Goal: Transaction & Acquisition: Obtain resource

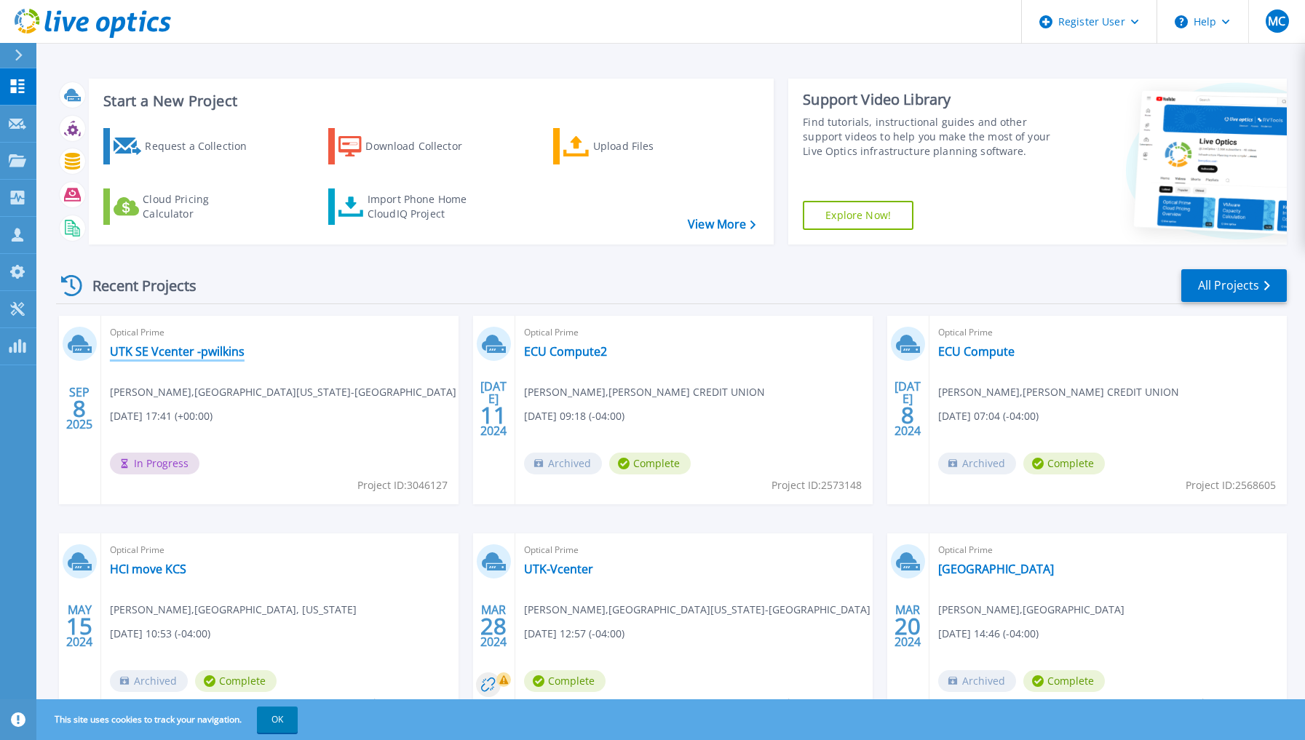
click at [178, 352] on link "UTK SE Vcenter -pwilkins" at bounding box center [177, 351] width 135 height 15
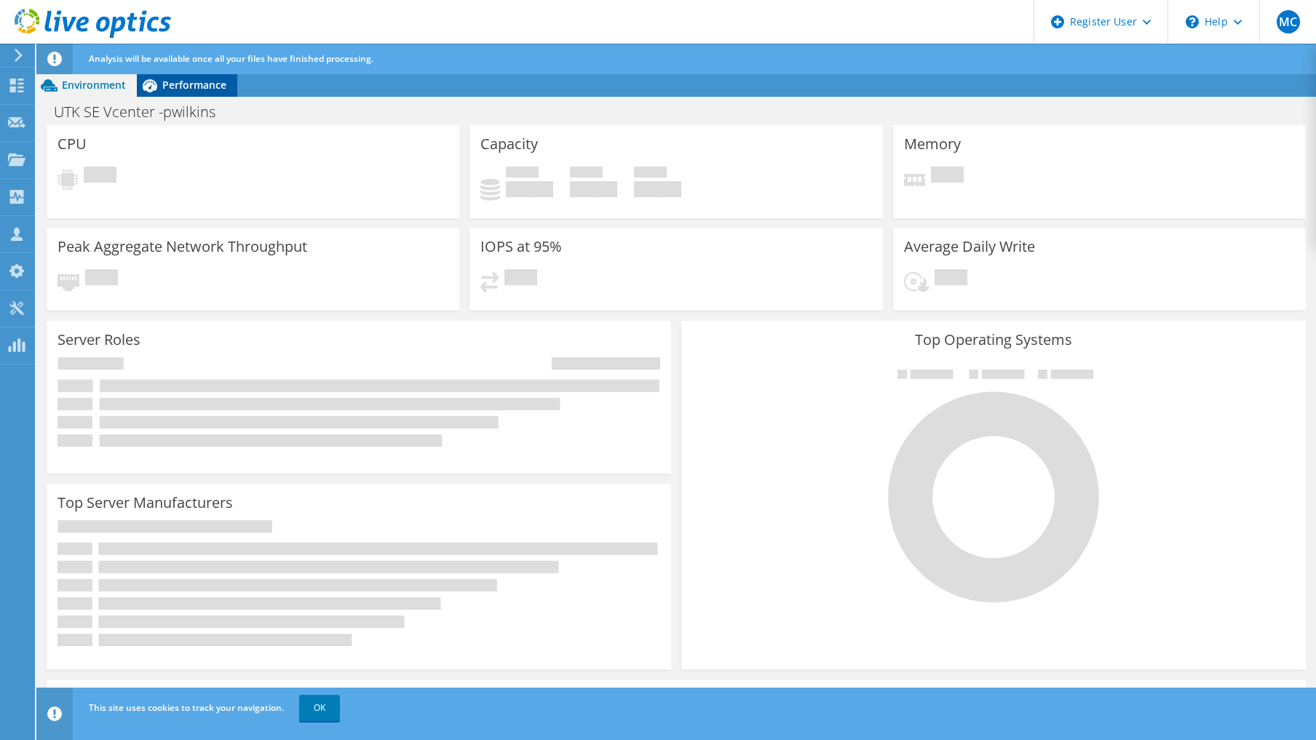
click at [189, 86] on span "Performance" at bounding box center [194, 85] width 64 height 14
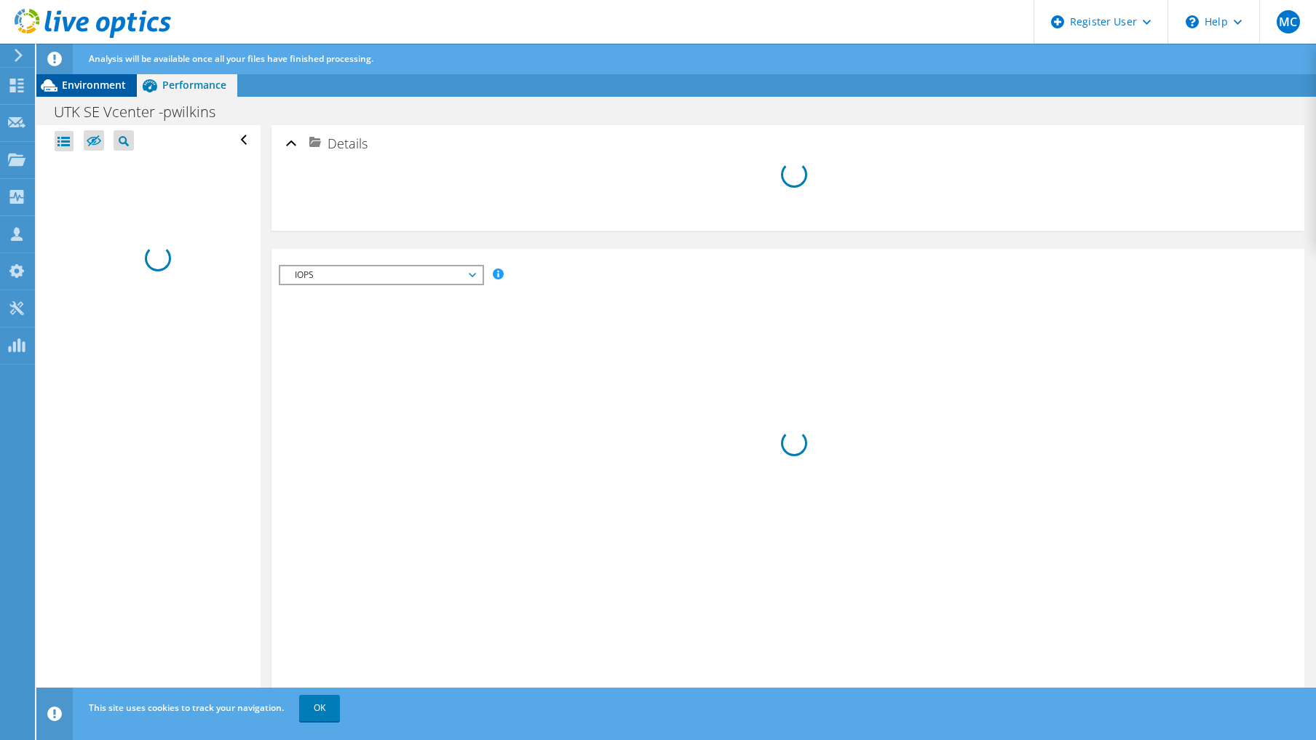
click at [98, 76] on div "Environment" at bounding box center [86, 85] width 100 height 23
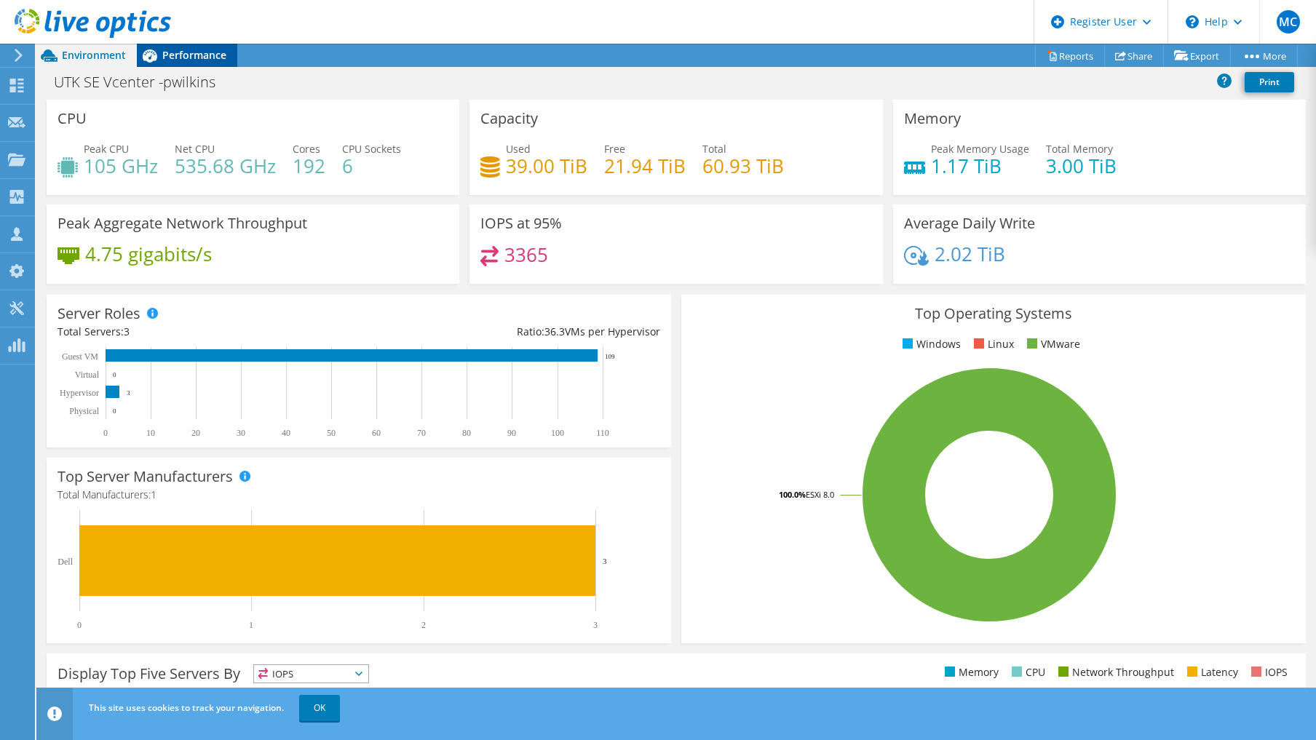
click at [197, 50] on span "Performance" at bounding box center [194, 55] width 64 height 14
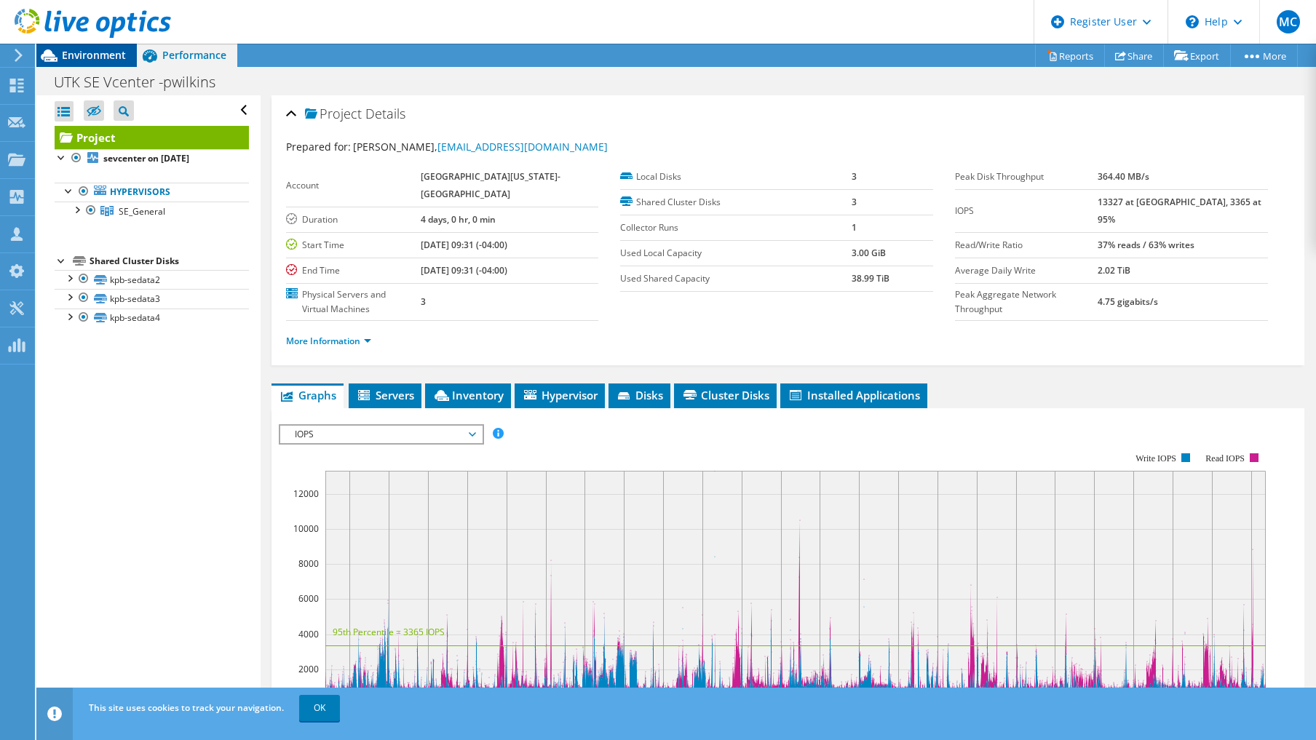
click at [121, 52] on span "Environment" at bounding box center [94, 55] width 64 height 14
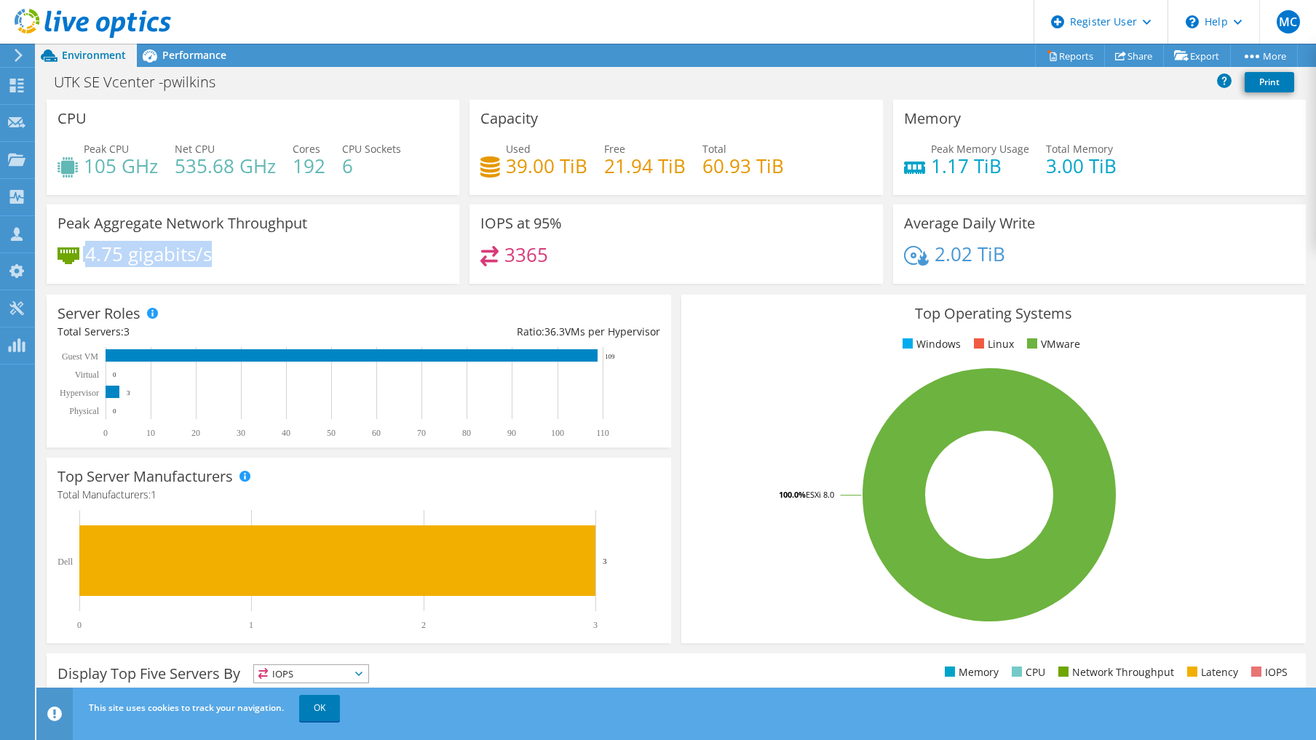
drag, startPoint x: 241, startPoint y: 265, endPoint x: 52, endPoint y: 246, distance: 189.5
click at [52, 246] on div "Peak Aggregate Network Throughput 4.75 gigabits/s" at bounding box center [253, 244] width 413 height 79
drag, startPoint x: 52, startPoint y: 246, endPoint x: 276, endPoint y: 258, distance: 223.8
click at [275, 258] on div "4.75 gigabits/s" at bounding box center [253, 261] width 391 height 31
drag, startPoint x: 582, startPoint y: 253, endPoint x: 459, endPoint y: 243, distance: 124.2
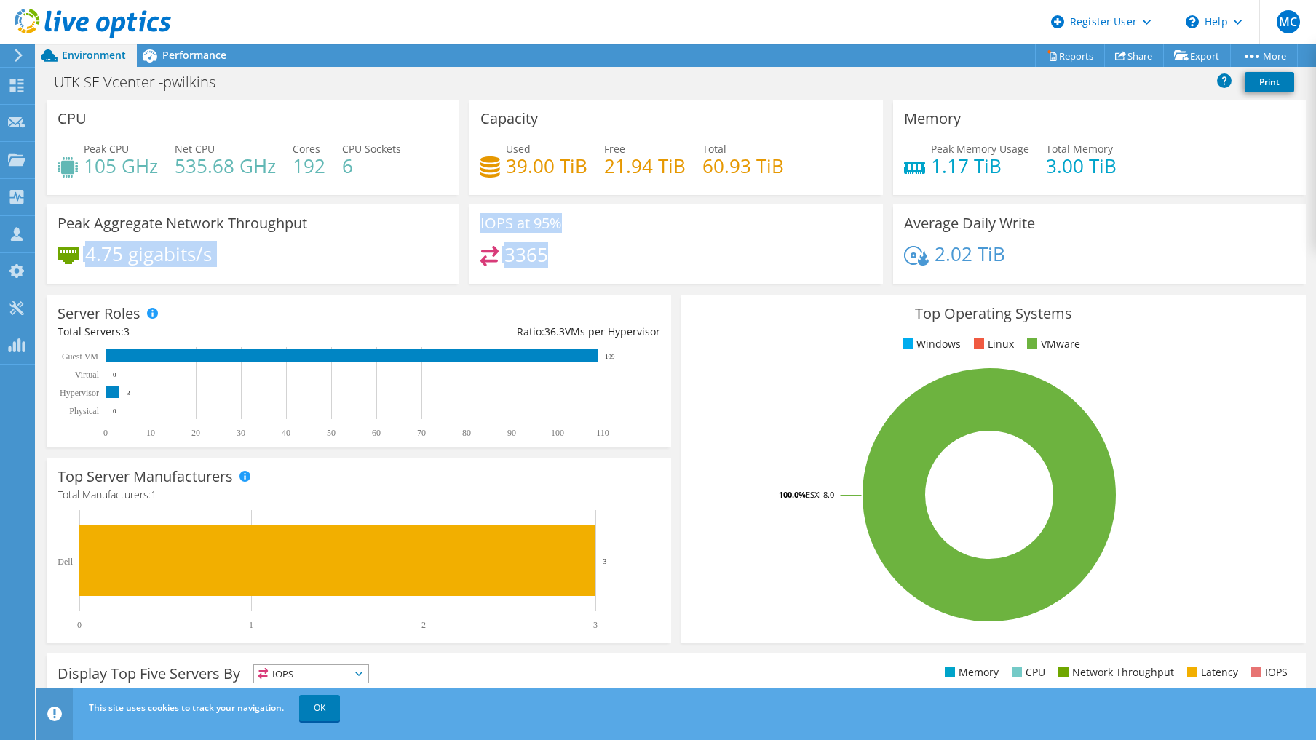
click at [459, 243] on div "CPU Peak CPU 105 GHz Net CPU 535.68 GHz Cores 192 CPU Sockets 6 Capacity Used 3…" at bounding box center [677, 197] width 1270 height 194
drag, startPoint x: 459, startPoint y: 243, endPoint x: 433, endPoint y: 253, distance: 27.4
click at [433, 253] on div "4.75 gigabits/s" at bounding box center [253, 261] width 391 height 31
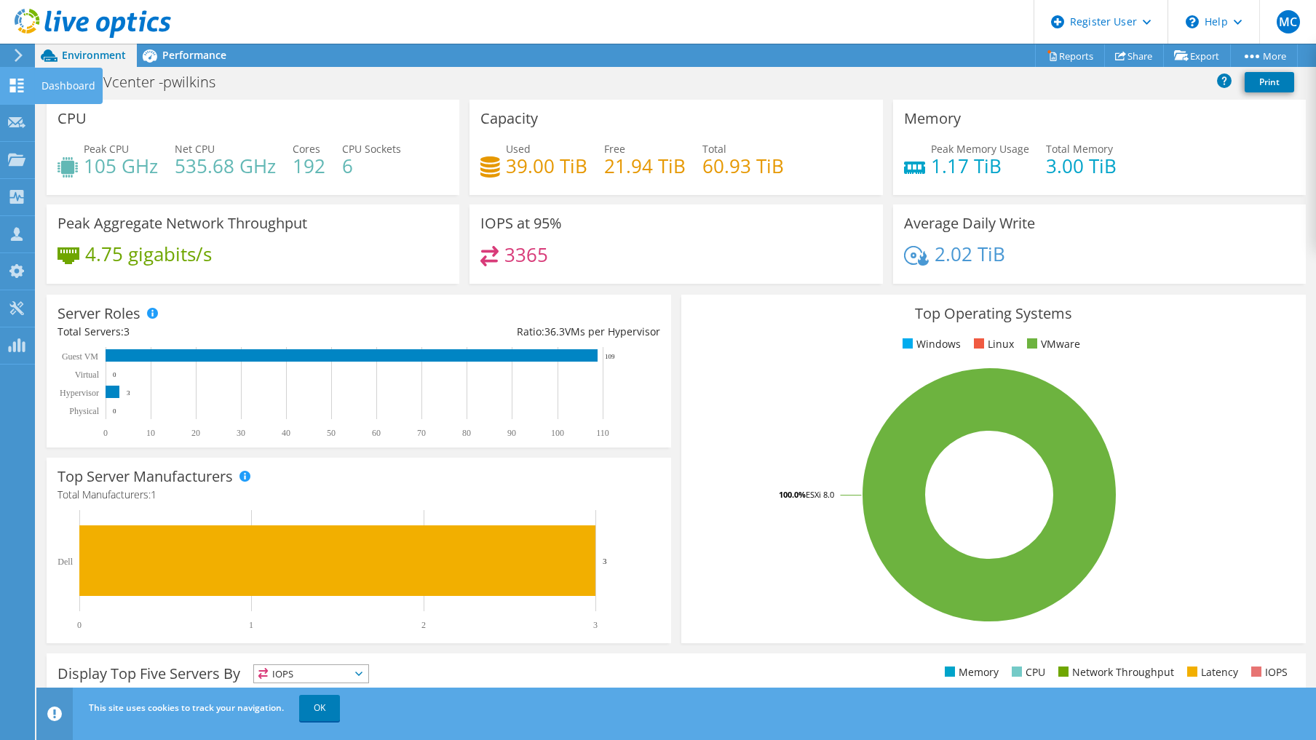
click at [18, 86] on icon at bounding box center [16, 86] width 17 height 14
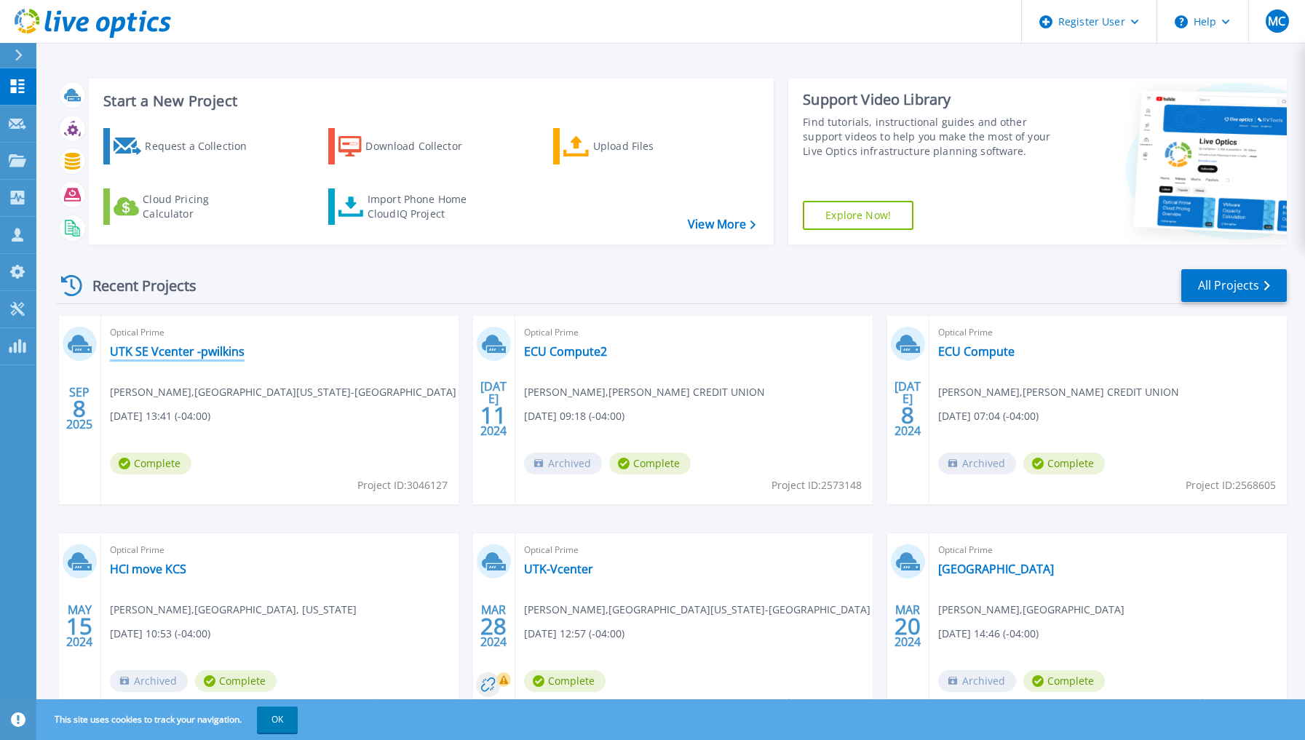
click at [213, 349] on link "UTK SE Vcenter -pwilkins" at bounding box center [177, 351] width 135 height 15
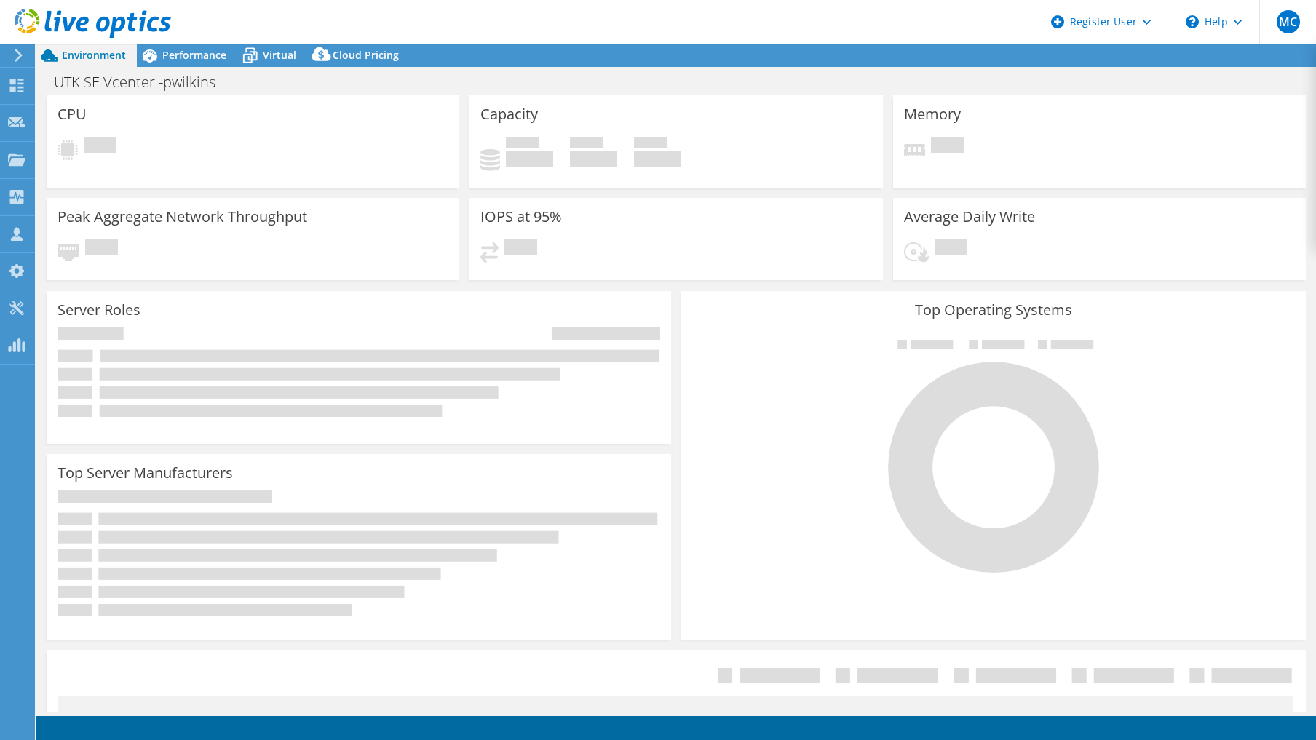
select select "USD"
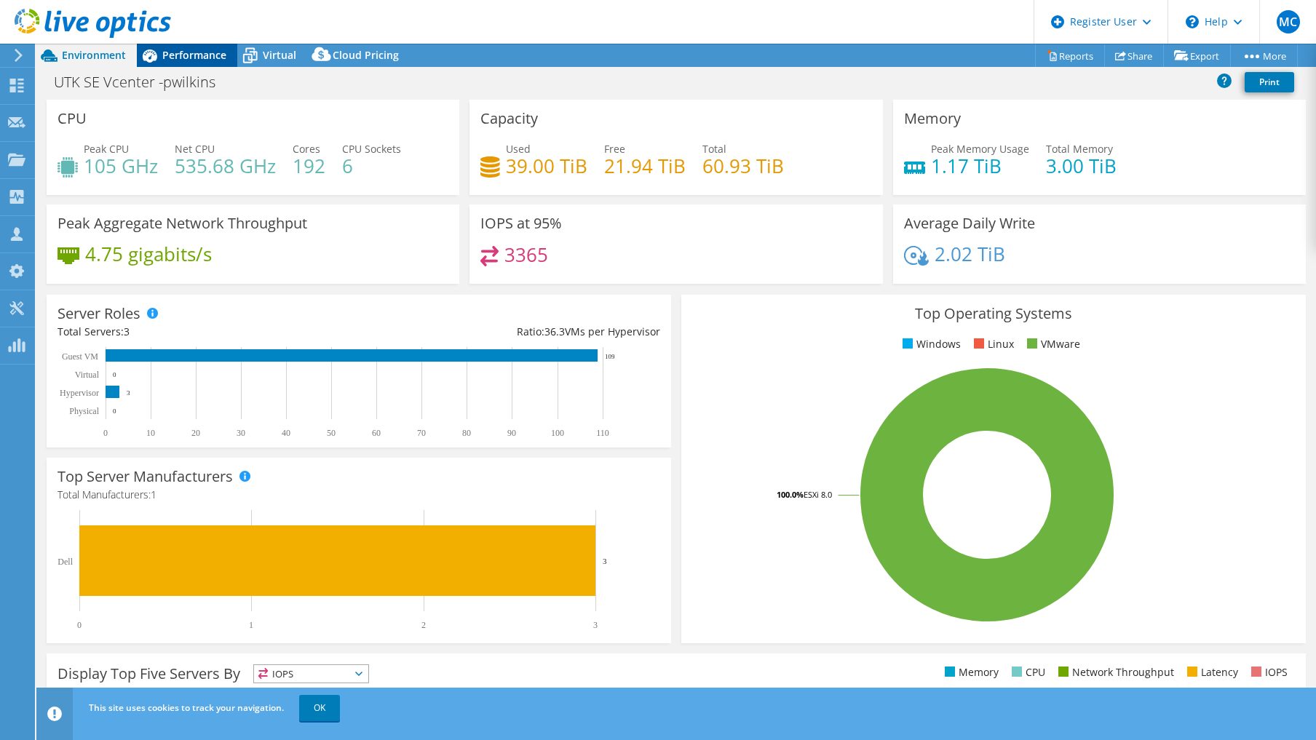
click at [191, 56] on span "Performance" at bounding box center [194, 55] width 64 height 14
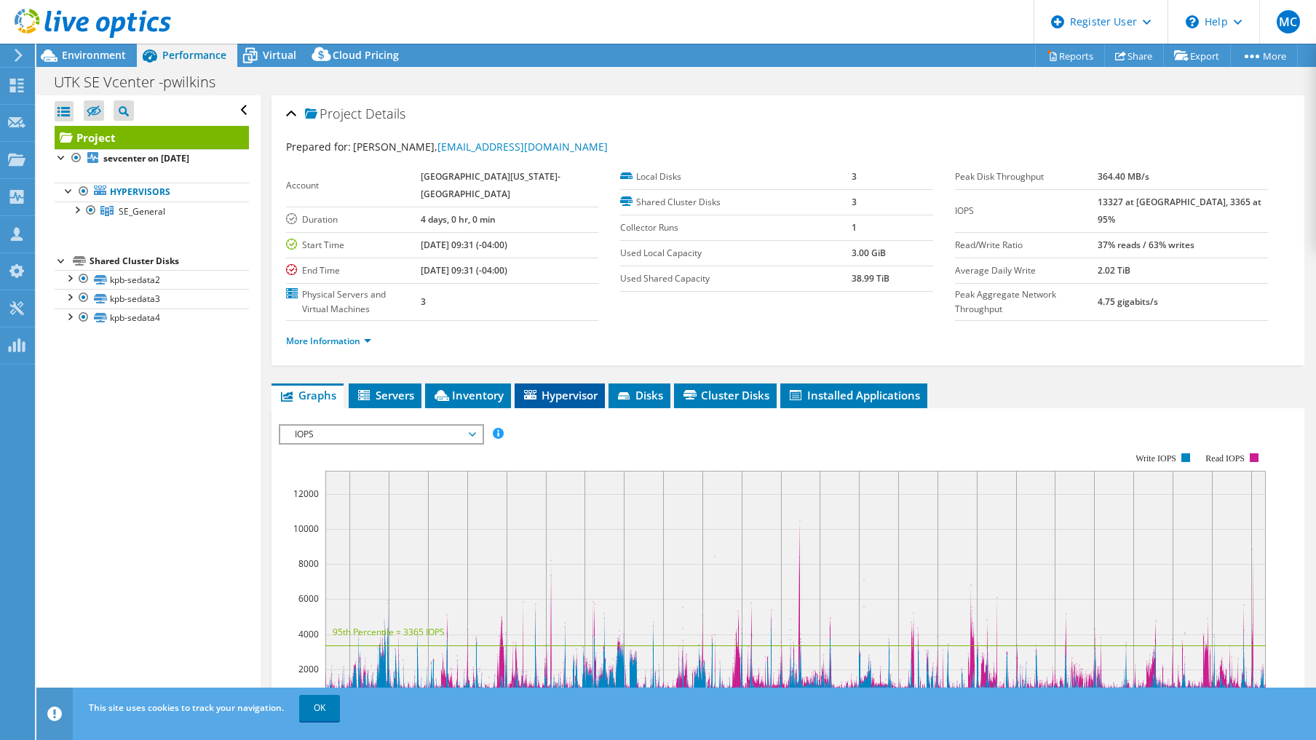
click at [585, 391] on span "Hypervisor" at bounding box center [560, 395] width 76 height 15
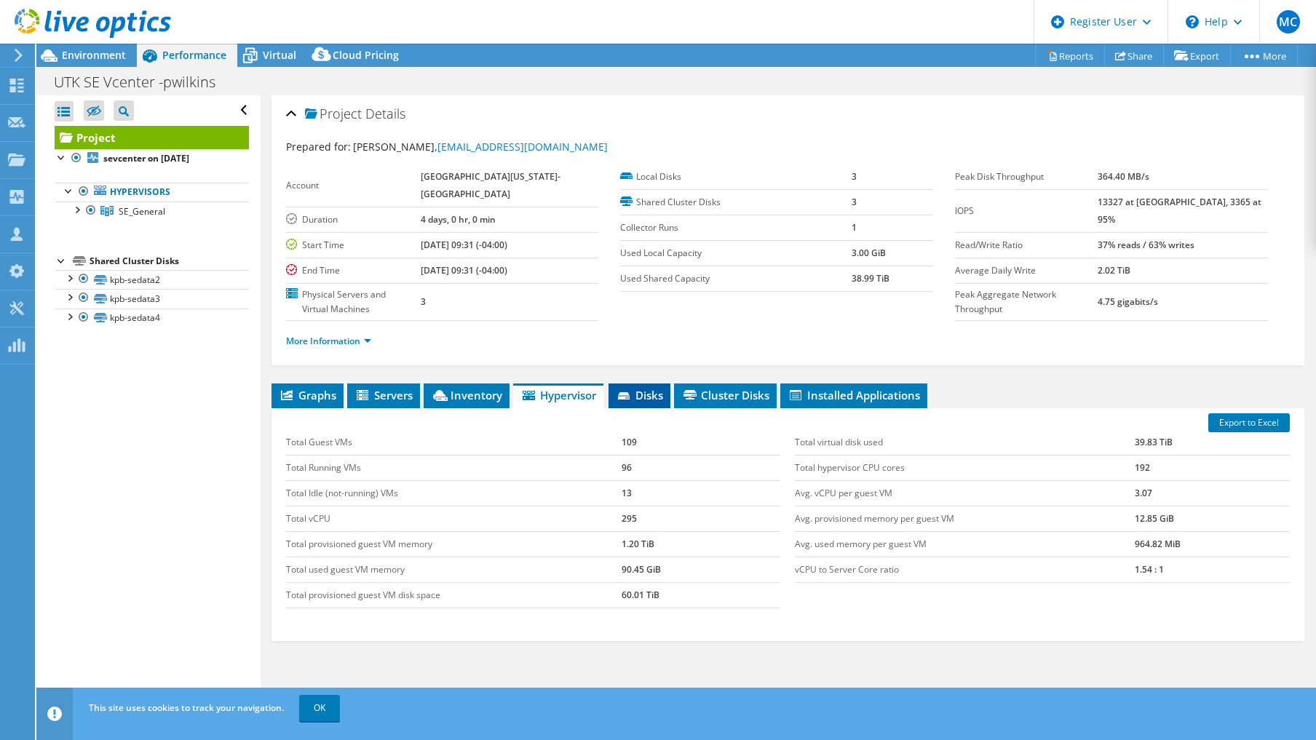
click at [641, 392] on span "Disks" at bounding box center [639, 395] width 47 height 15
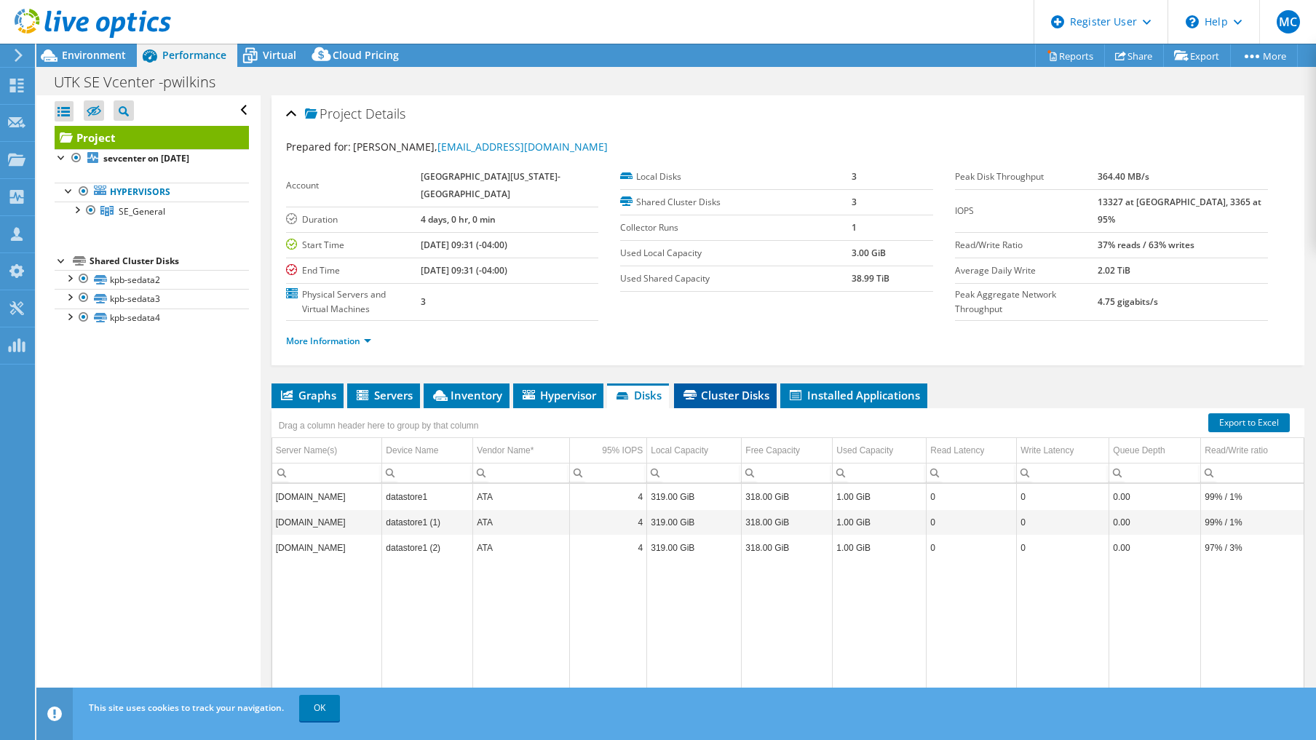
click at [734, 395] on span "Cluster Disks" at bounding box center [725, 395] width 88 height 15
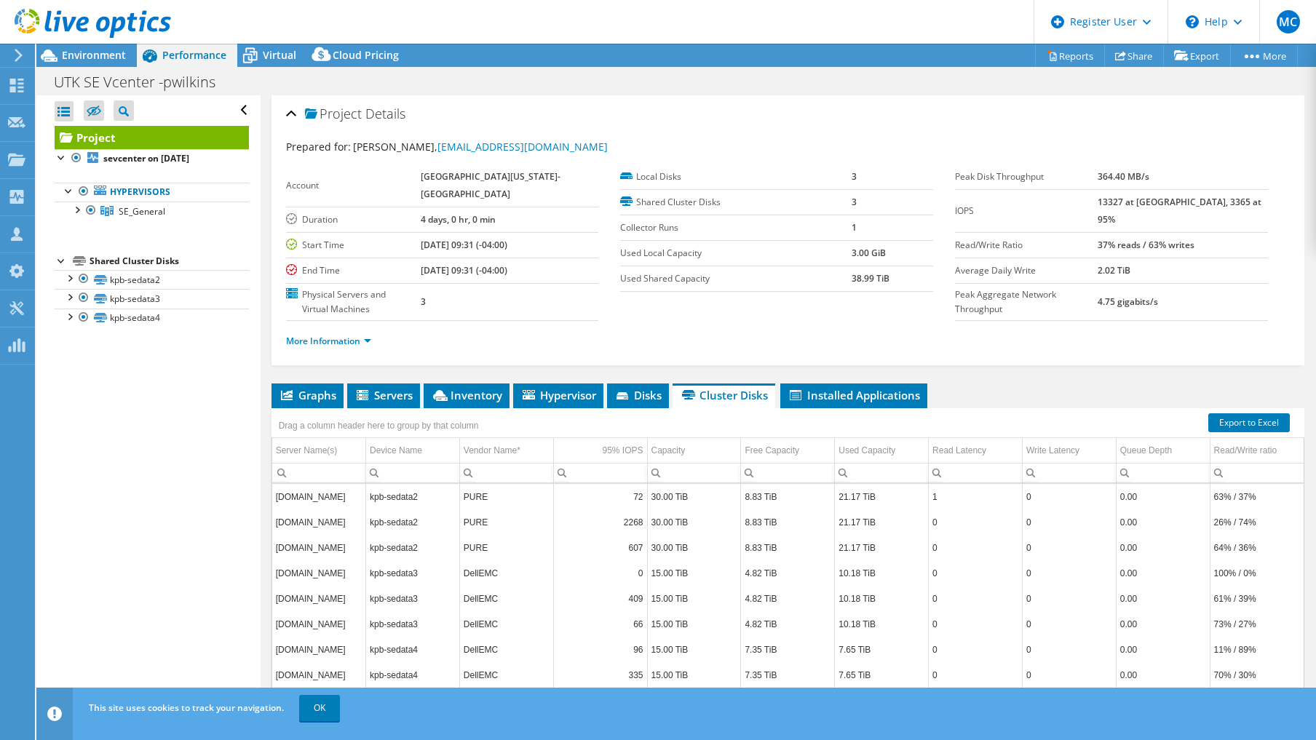
scroll to position [61, 0]
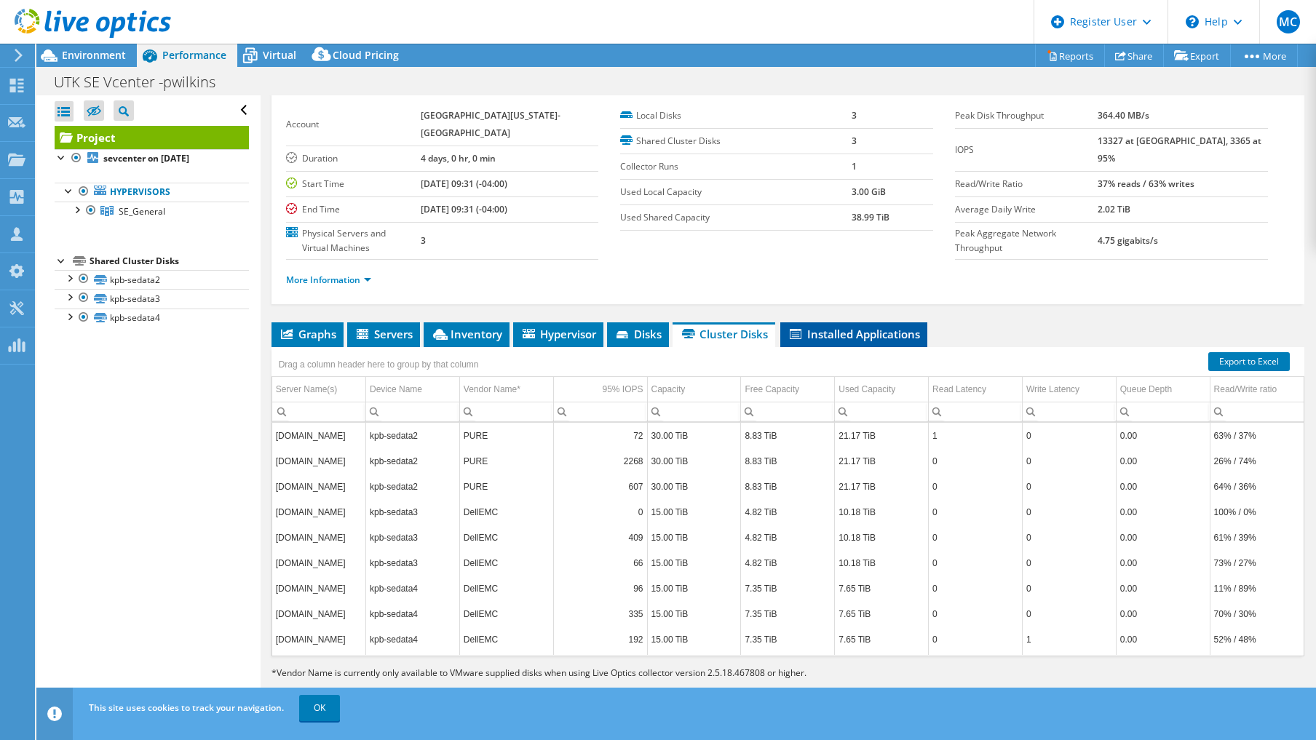
click at [821, 333] on span "Installed Applications" at bounding box center [854, 334] width 133 height 15
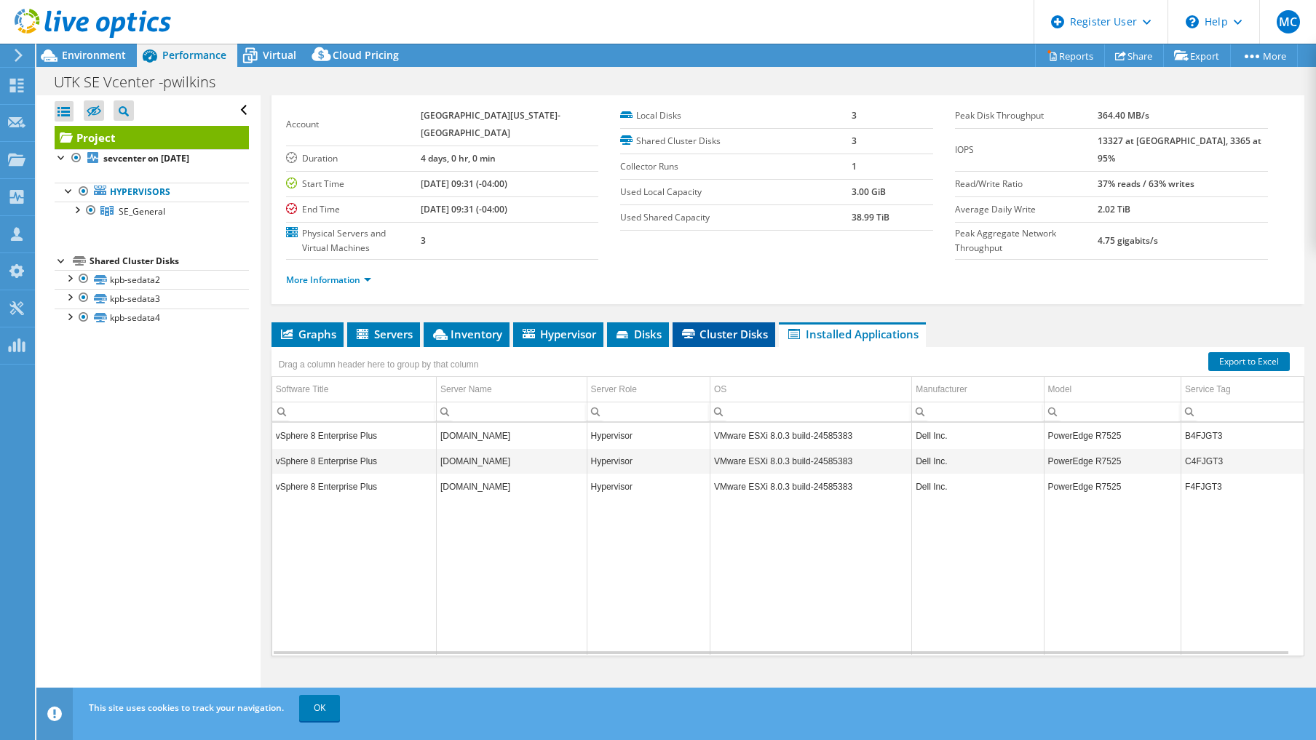
click at [723, 336] on span "Cluster Disks" at bounding box center [724, 334] width 88 height 15
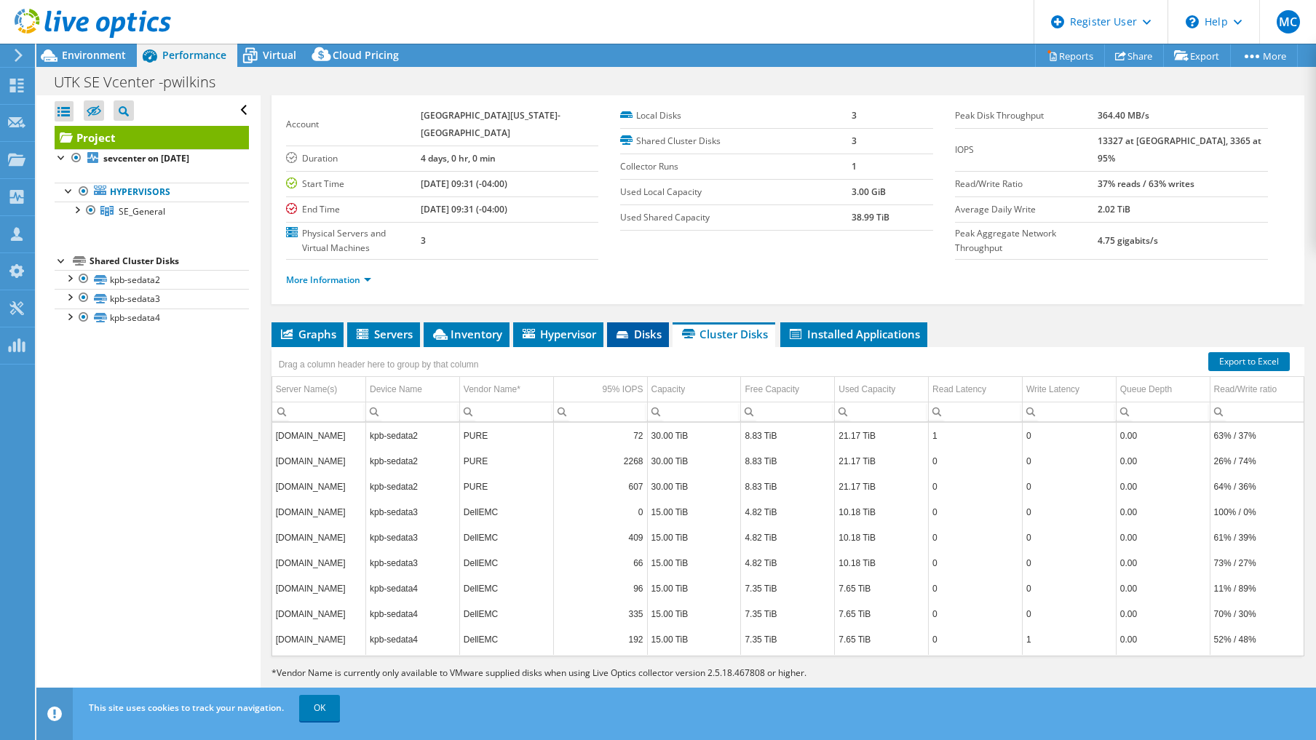
click at [633, 340] on span "Disks" at bounding box center [638, 334] width 47 height 15
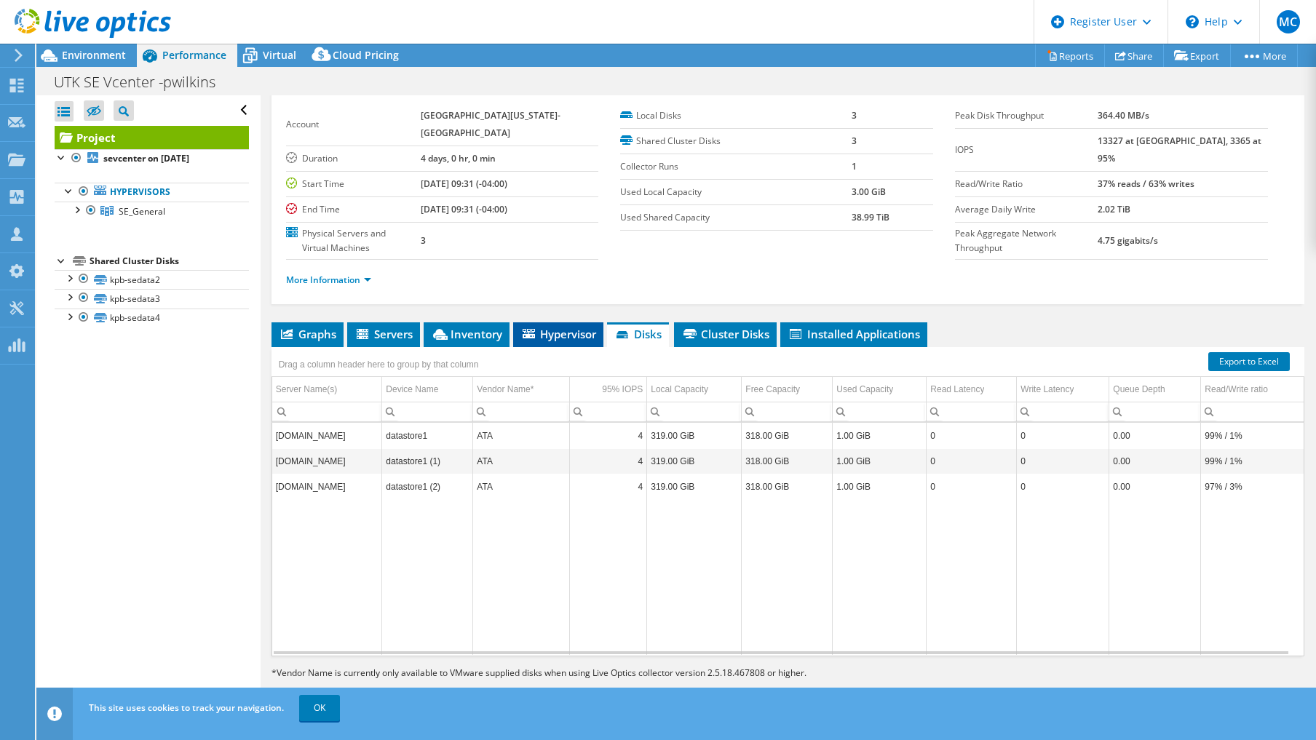
click at [556, 336] on span "Hypervisor" at bounding box center [559, 334] width 76 height 15
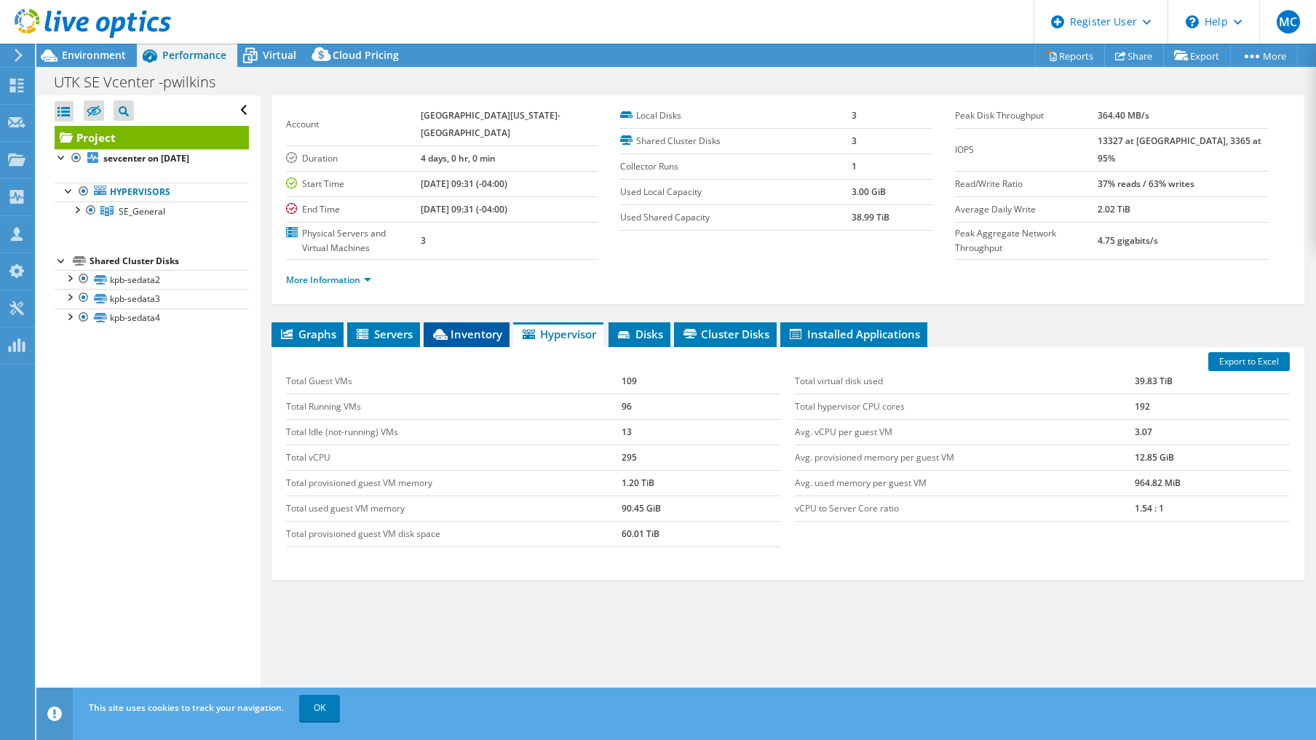
click at [436, 336] on icon at bounding box center [440, 334] width 15 height 11
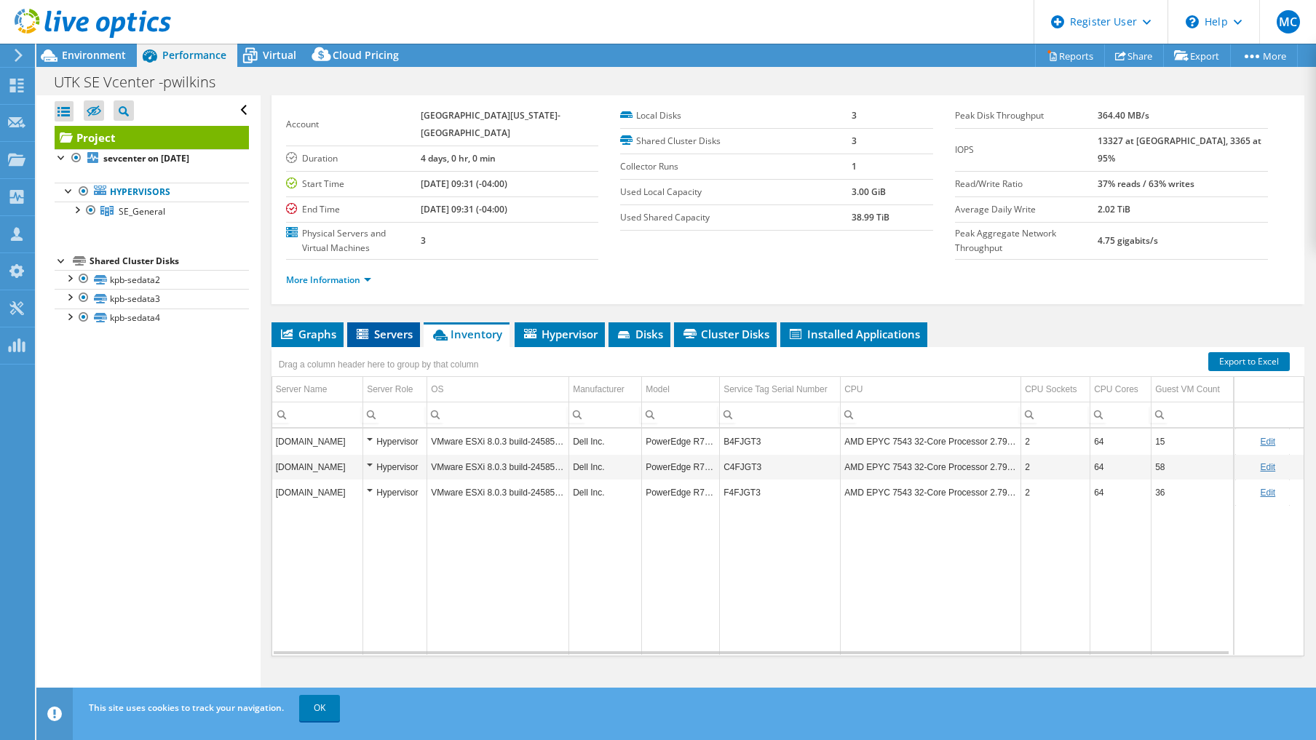
click at [391, 338] on span "Servers" at bounding box center [384, 334] width 58 height 15
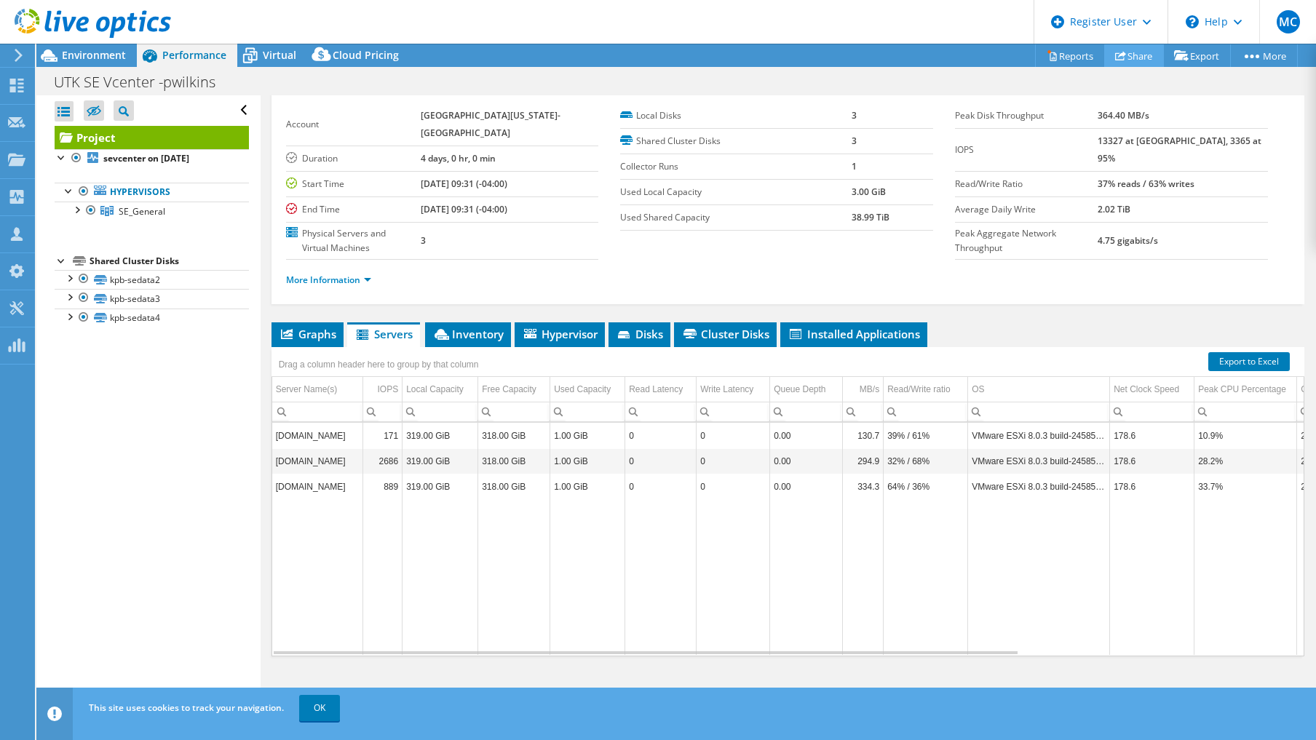
click at [1137, 53] on link "Share" at bounding box center [1135, 55] width 60 height 23
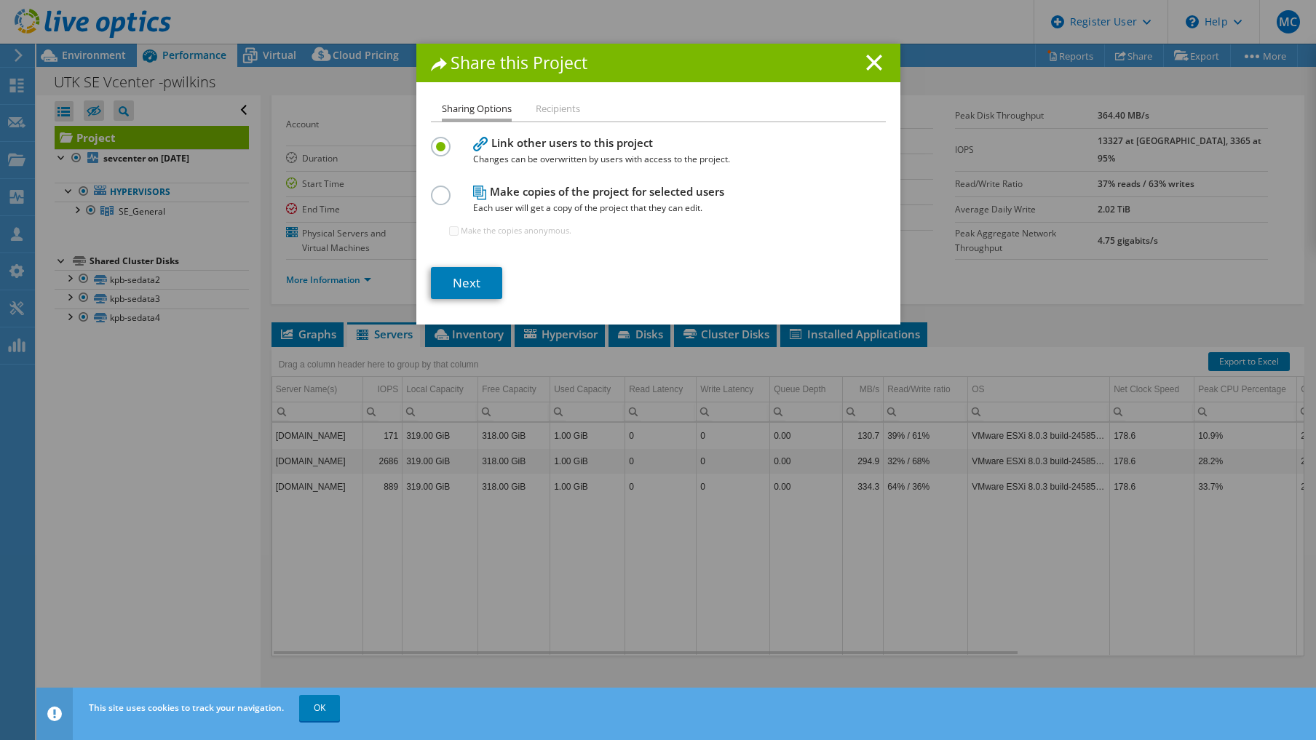
click at [879, 55] on h1 "Share this Project" at bounding box center [658, 63] width 455 height 17
click at [872, 60] on line at bounding box center [874, 62] width 15 height 15
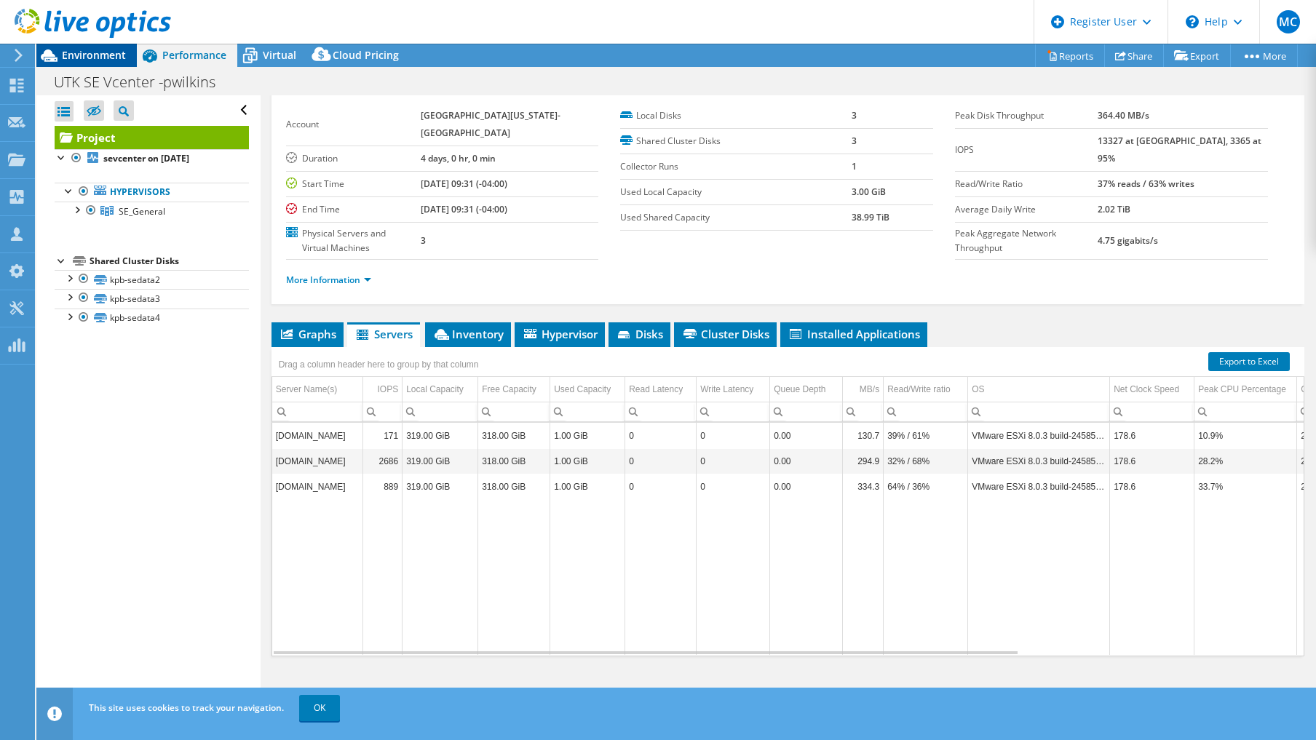
click at [74, 58] on span "Environment" at bounding box center [94, 55] width 64 height 14
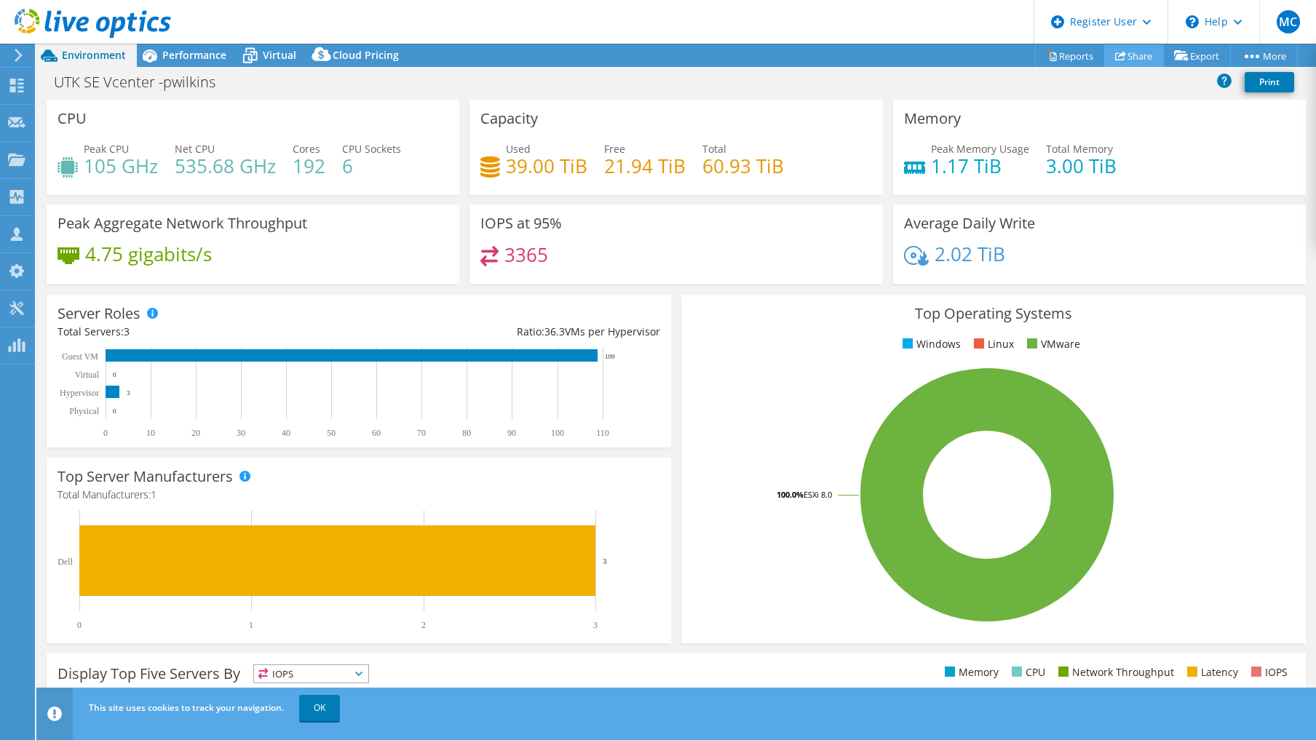
click at [1118, 53] on link "Share" at bounding box center [1135, 55] width 60 height 23
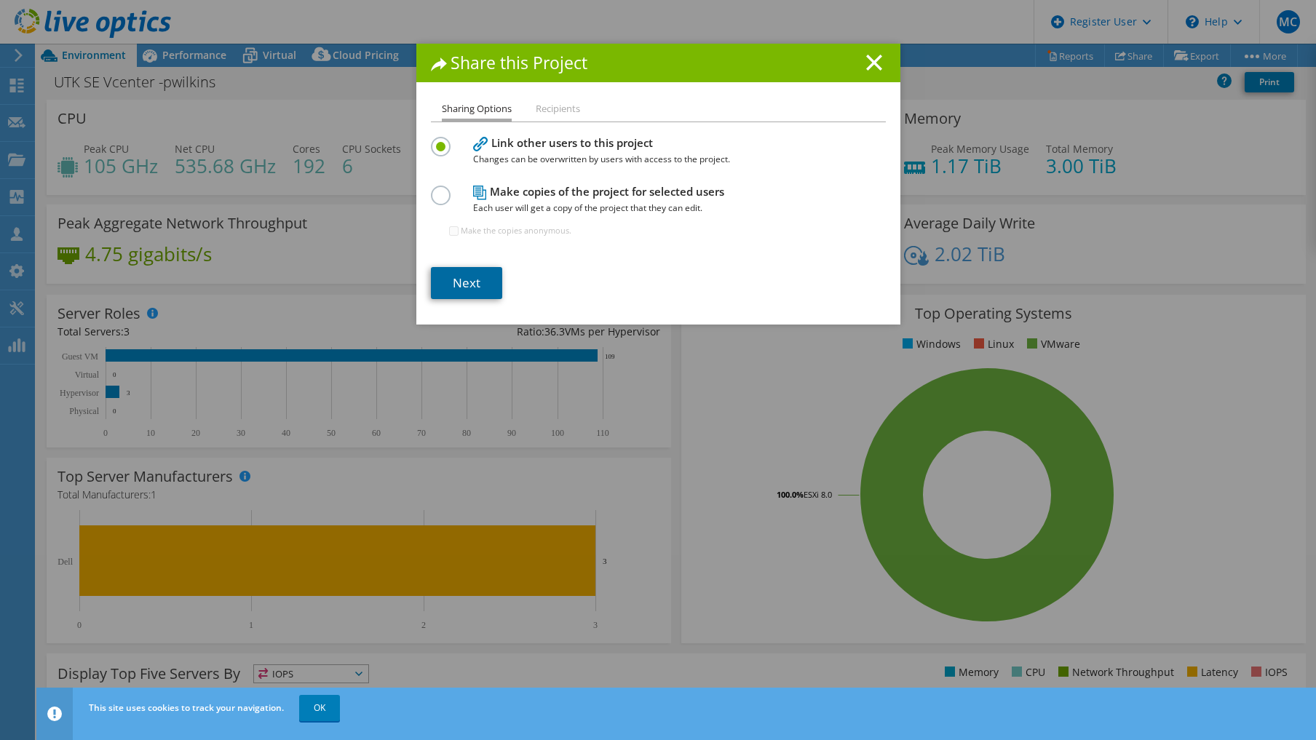
click at [458, 287] on link "Next" at bounding box center [466, 283] width 71 height 32
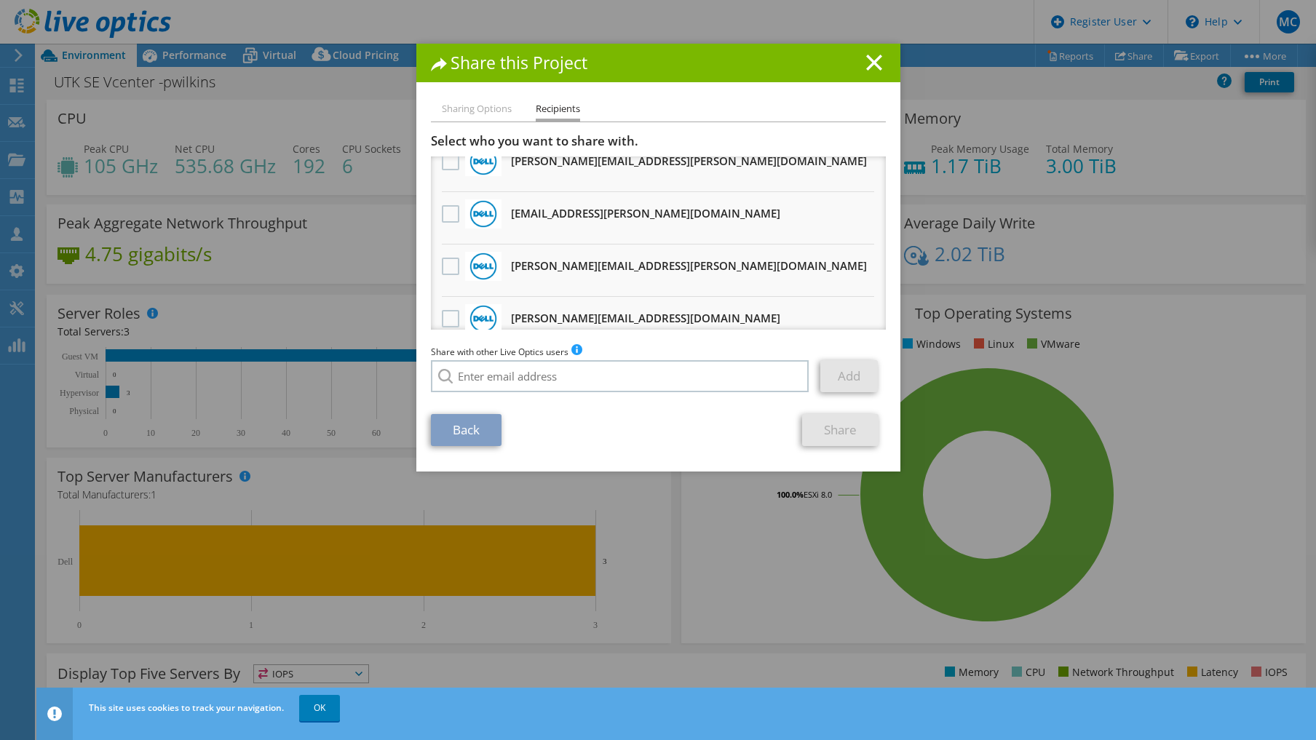
scroll to position [655, 0]
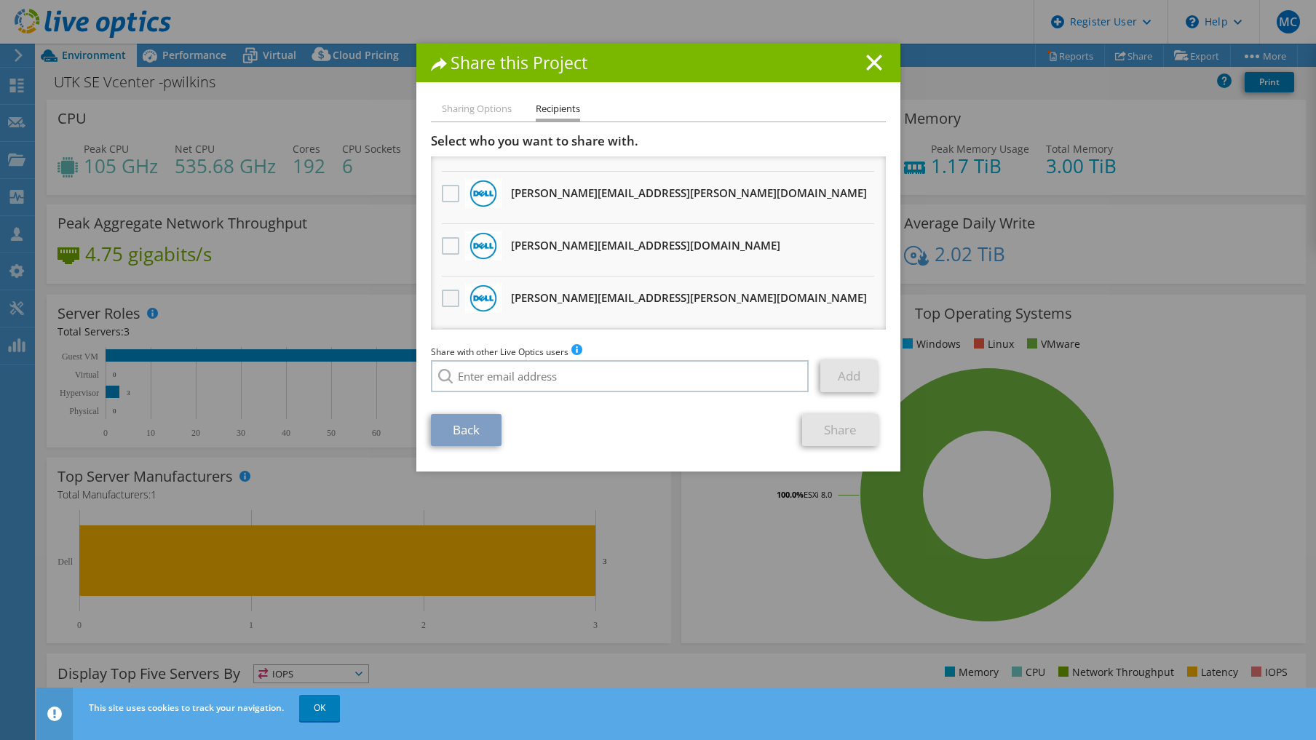
click at [446, 290] on label at bounding box center [452, 298] width 21 height 17
click at [0, 0] on input "checkbox" at bounding box center [0, 0] width 0 height 0
click at [848, 432] on link "Share" at bounding box center [840, 430] width 76 height 32
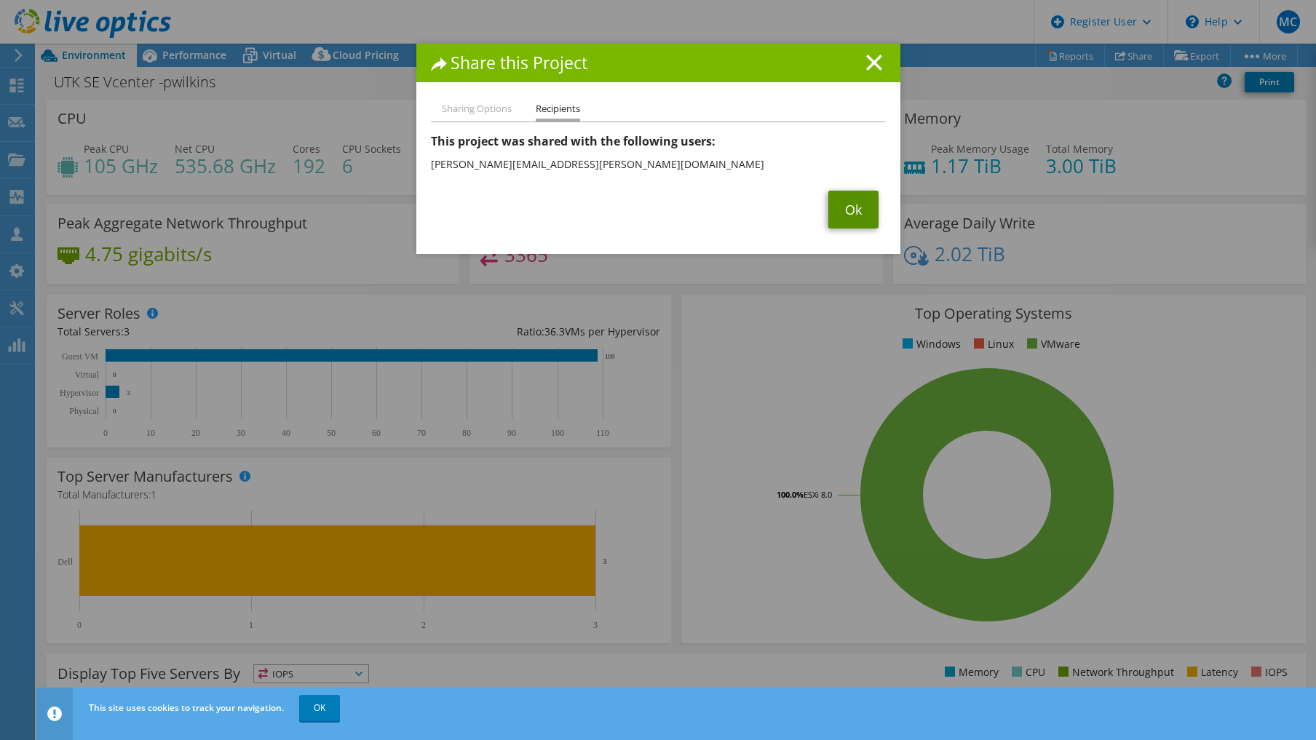
click at [829, 201] on link "Ok" at bounding box center [854, 210] width 50 height 38
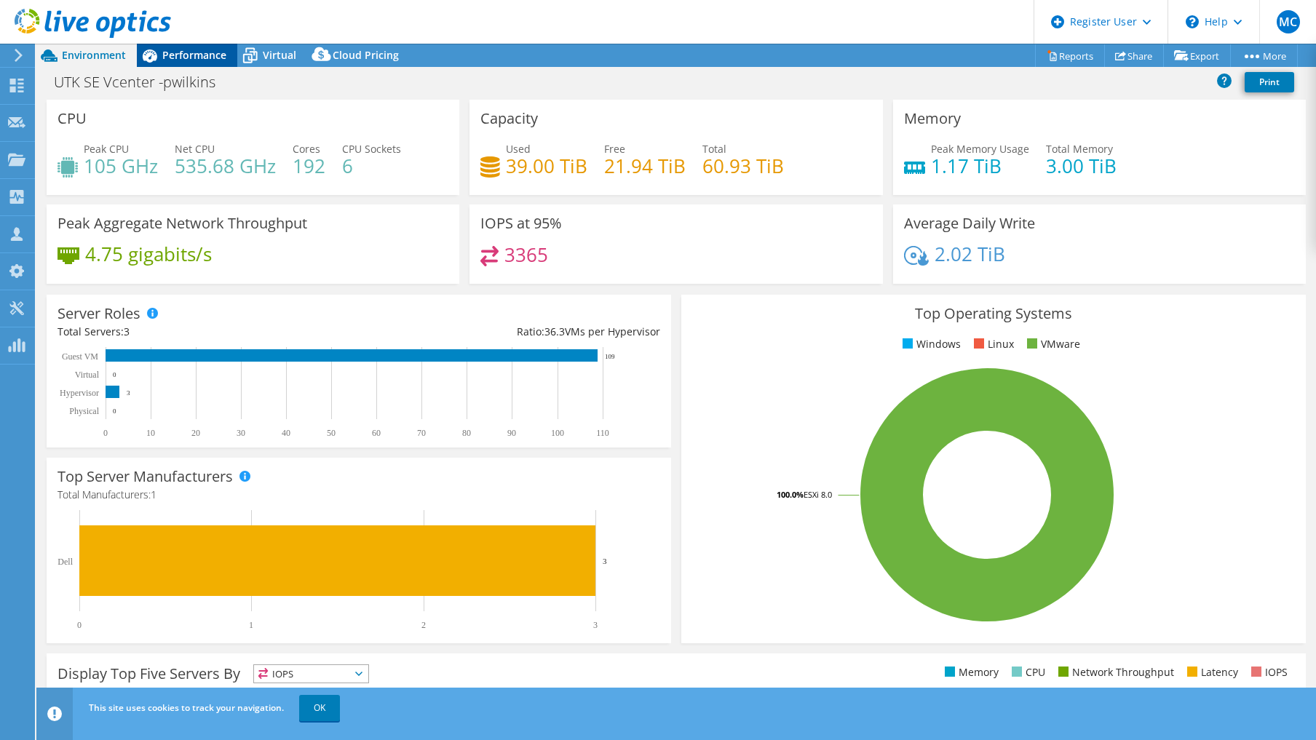
click at [175, 50] on span "Performance" at bounding box center [194, 55] width 64 height 14
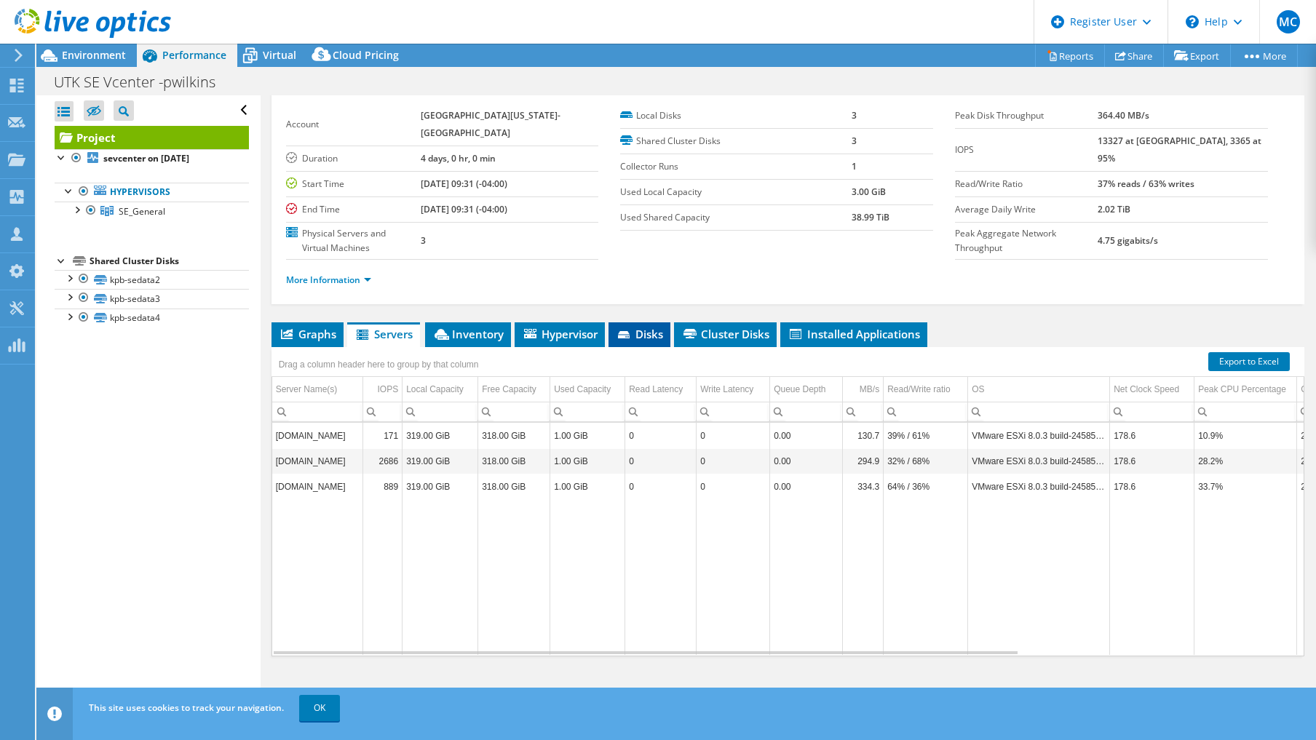
click at [655, 338] on span "Disks" at bounding box center [639, 334] width 47 height 15
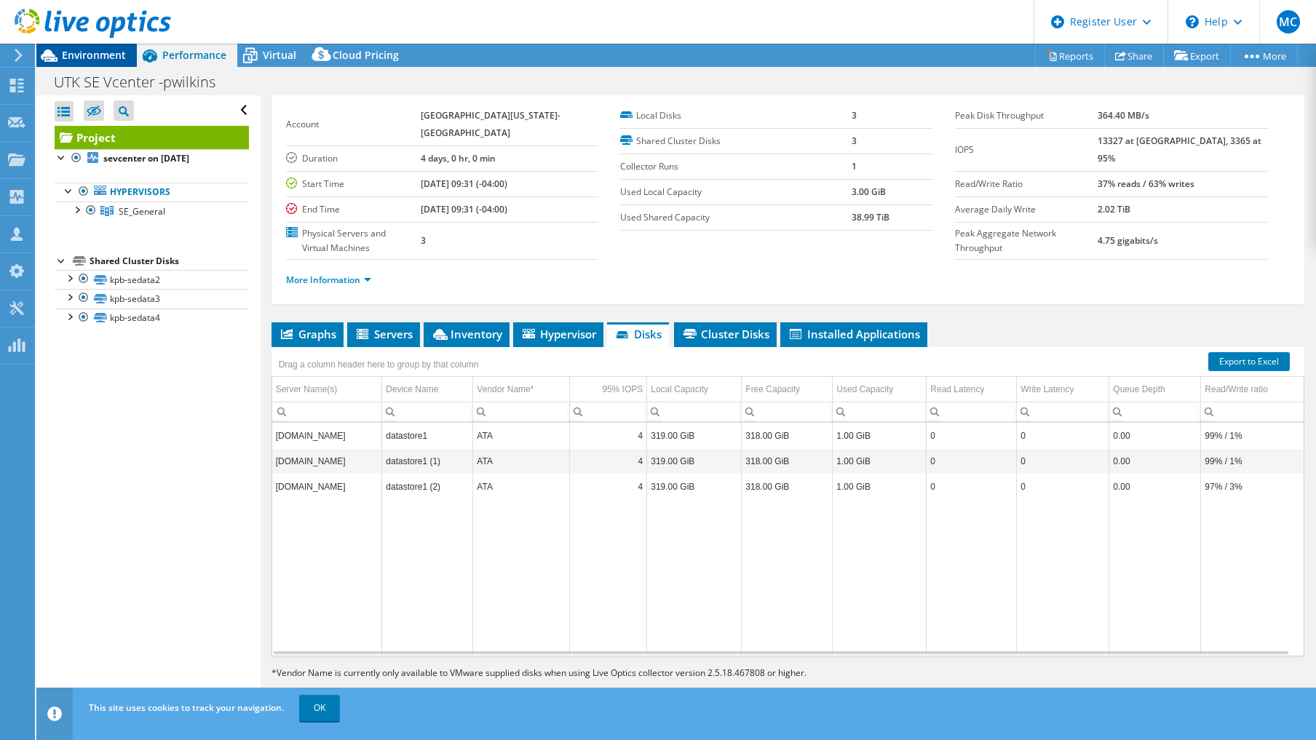
click at [67, 53] on span "Environment" at bounding box center [94, 55] width 64 height 14
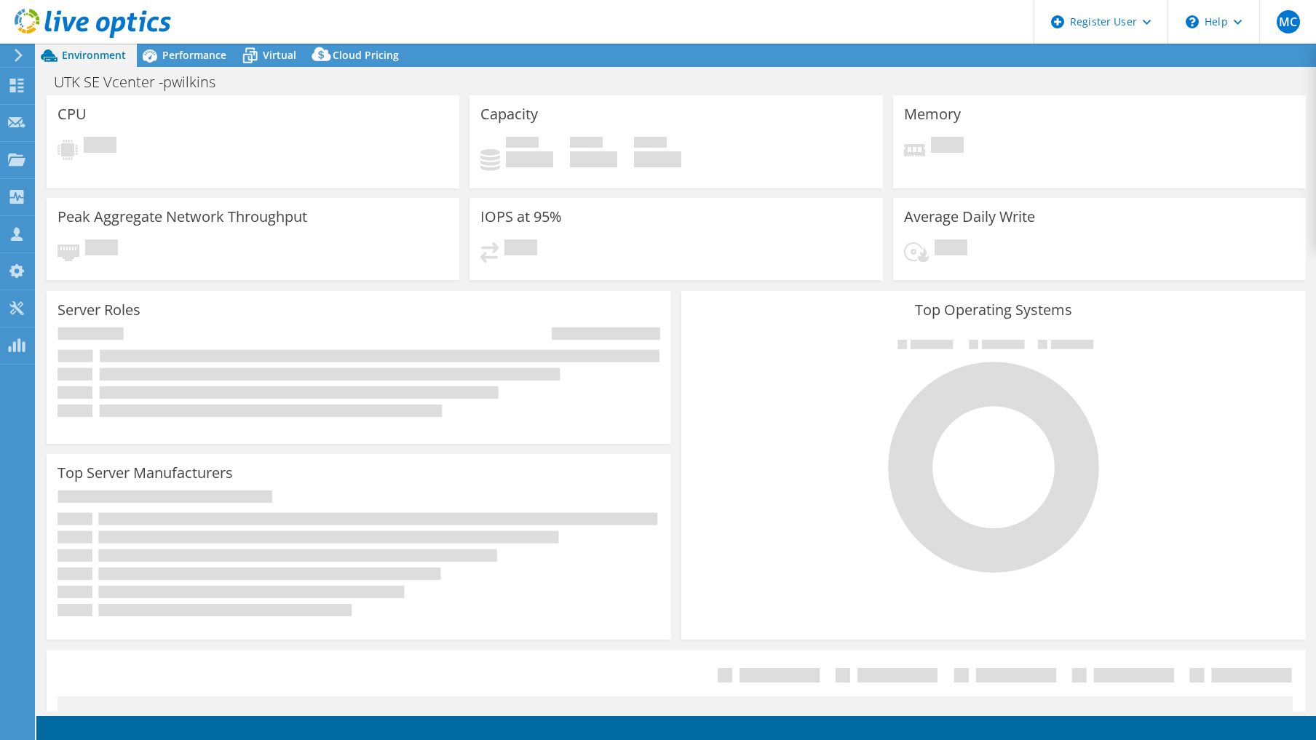
select select "USD"
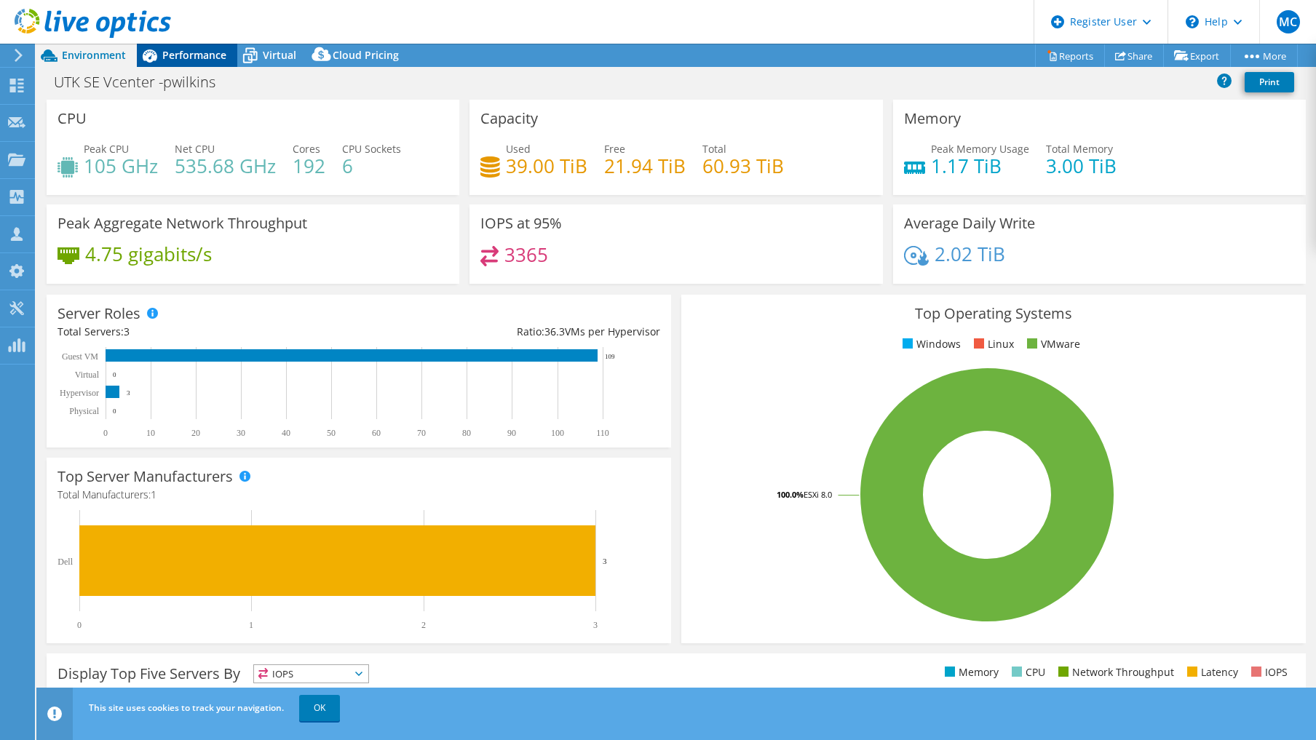
click at [168, 50] on span "Performance" at bounding box center [194, 55] width 64 height 14
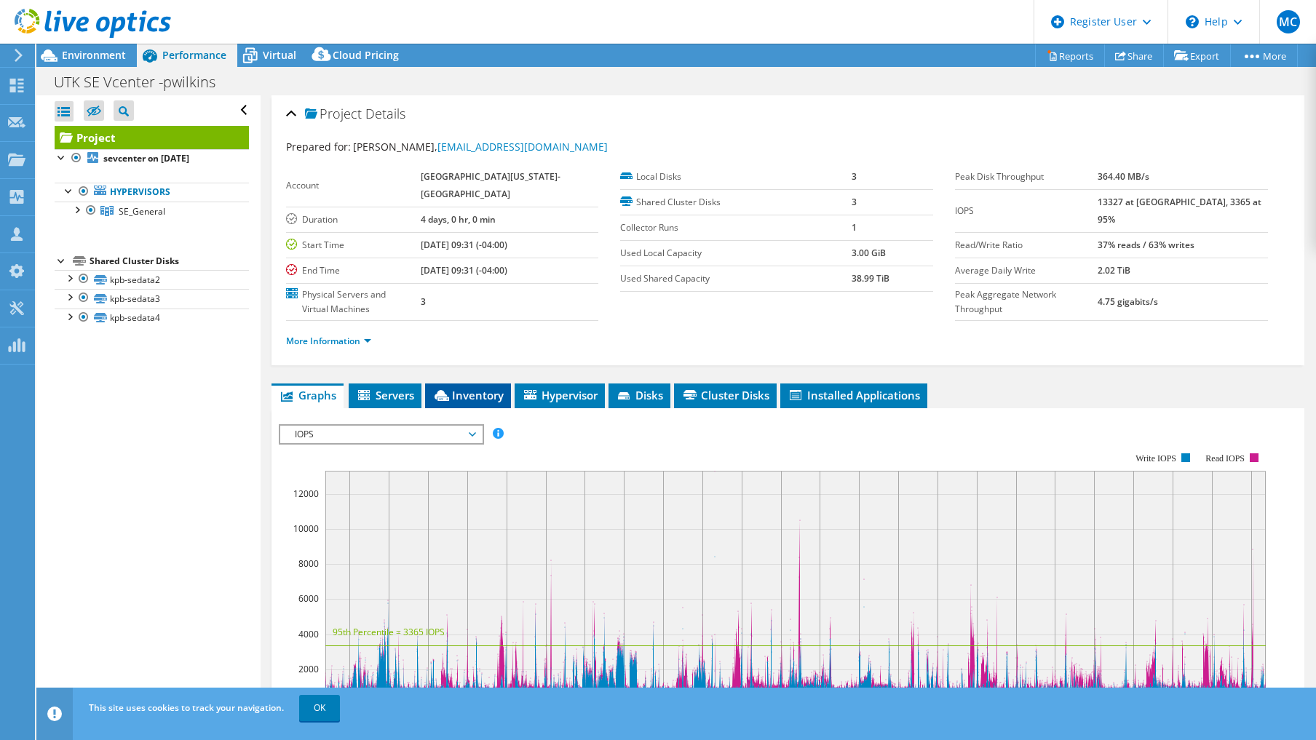
click at [457, 394] on span "Inventory" at bounding box center [467, 395] width 71 height 15
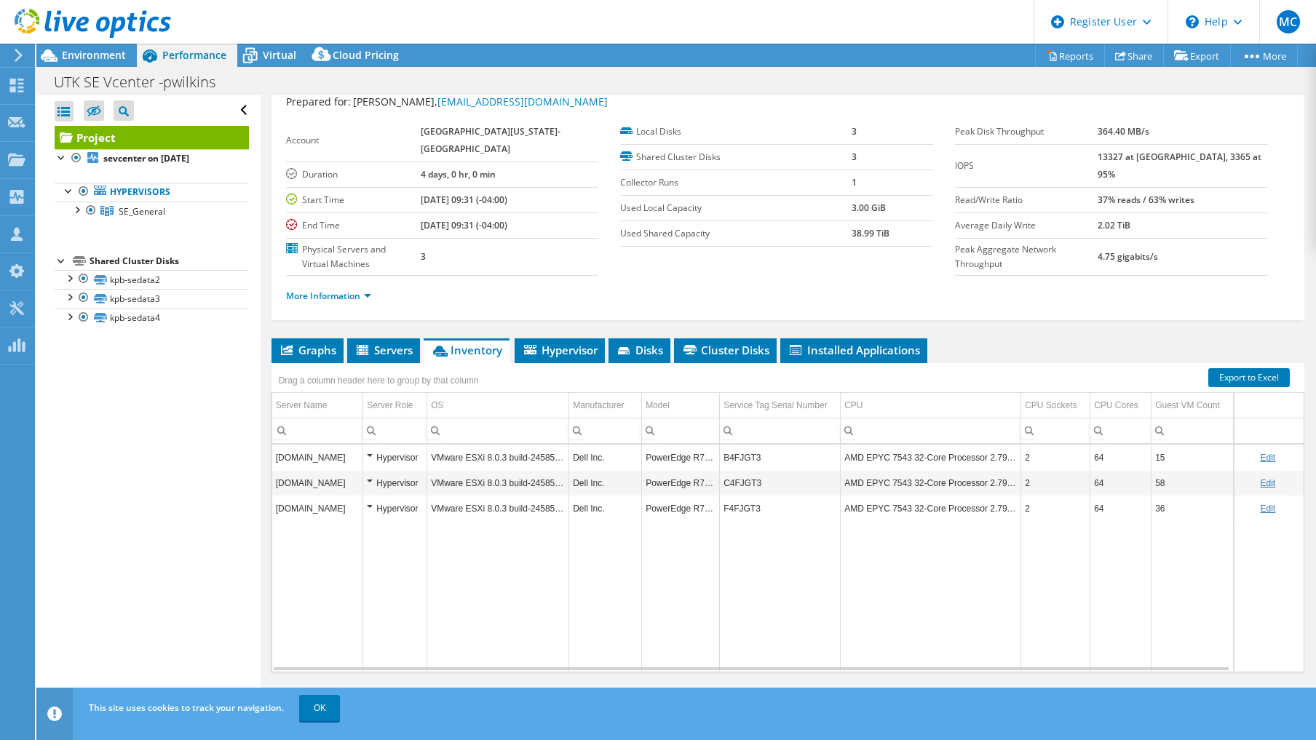
scroll to position [61, 0]
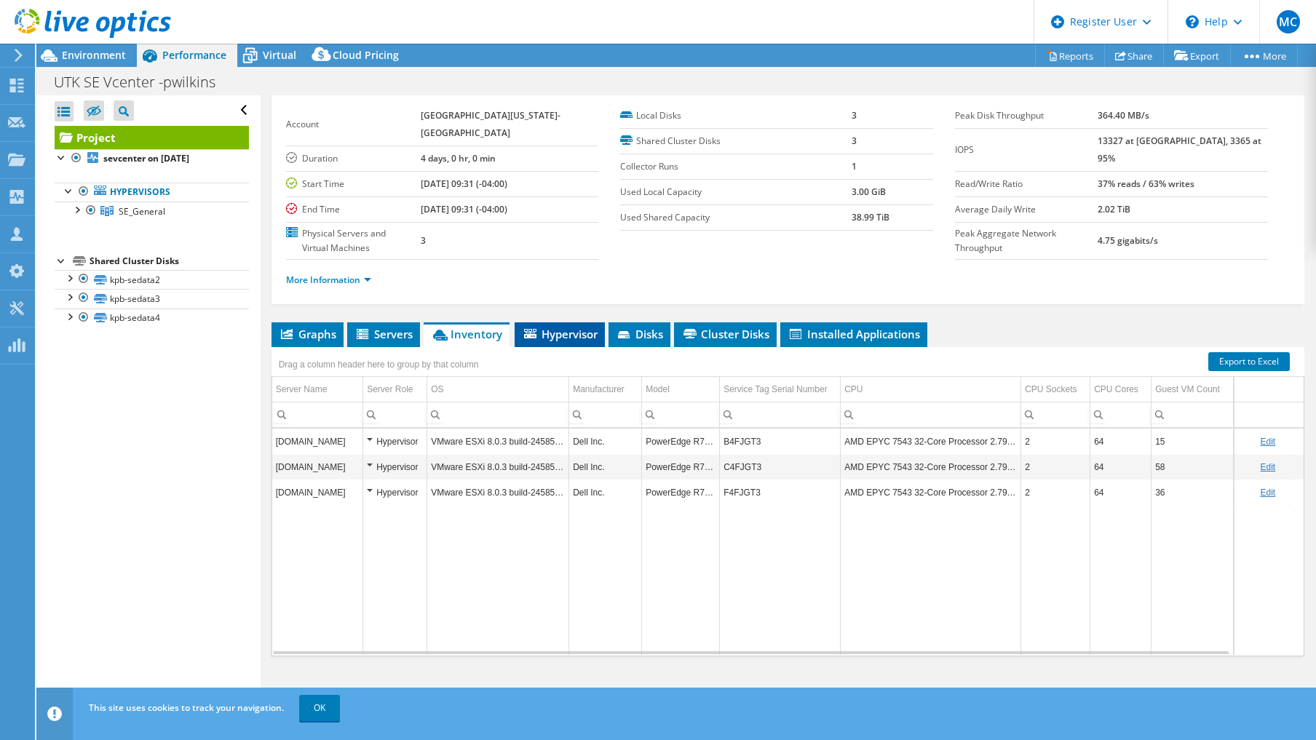
click at [558, 328] on span "Hypervisor" at bounding box center [560, 334] width 76 height 15
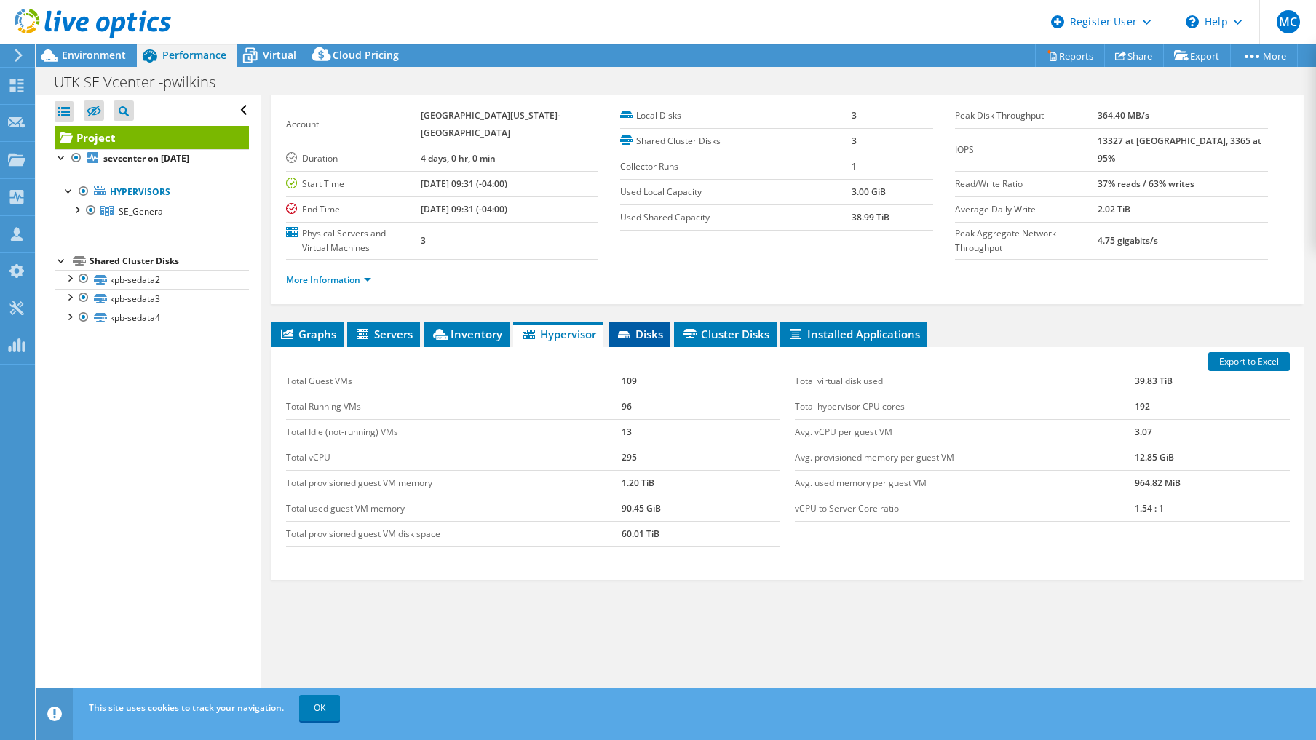
click at [645, 336] on span "Disks" at bounding box center [639, 334] width 47 height 15
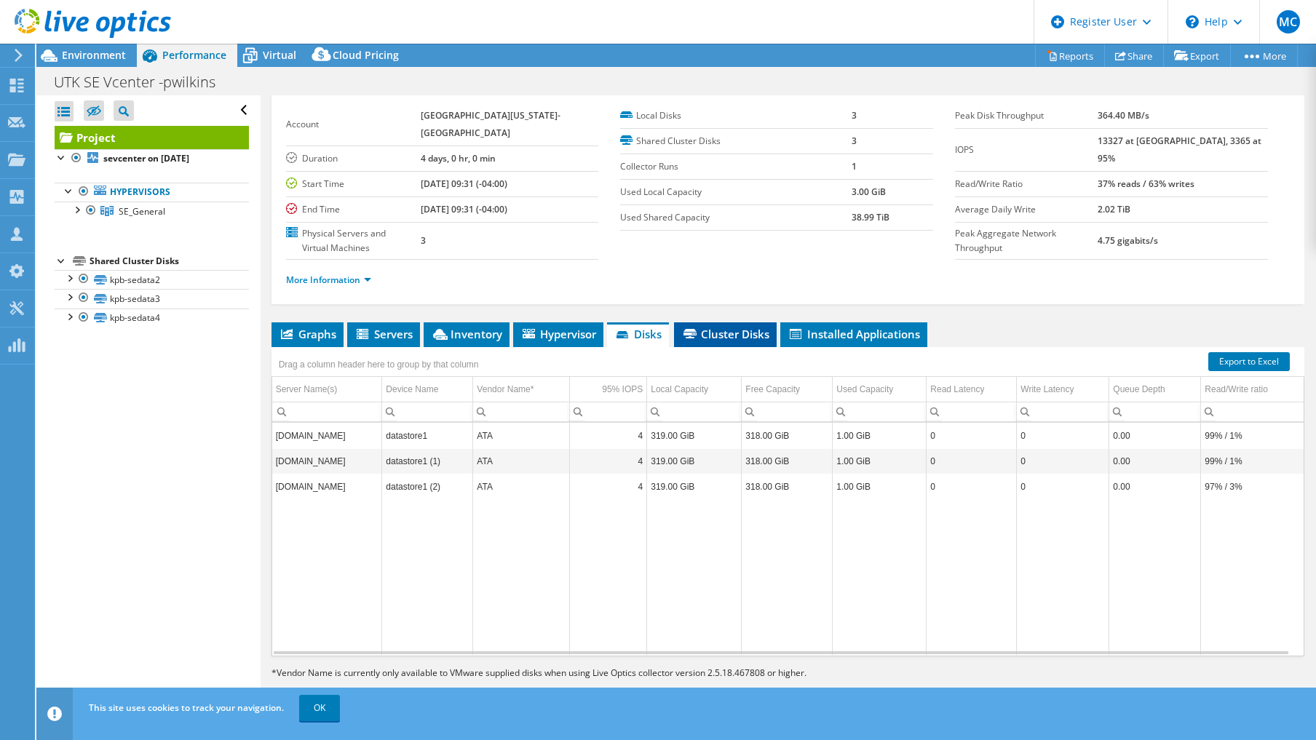
click at [722, 334] on span "Cluster Disks" at bounding box center [725, 334] width 88 height 15
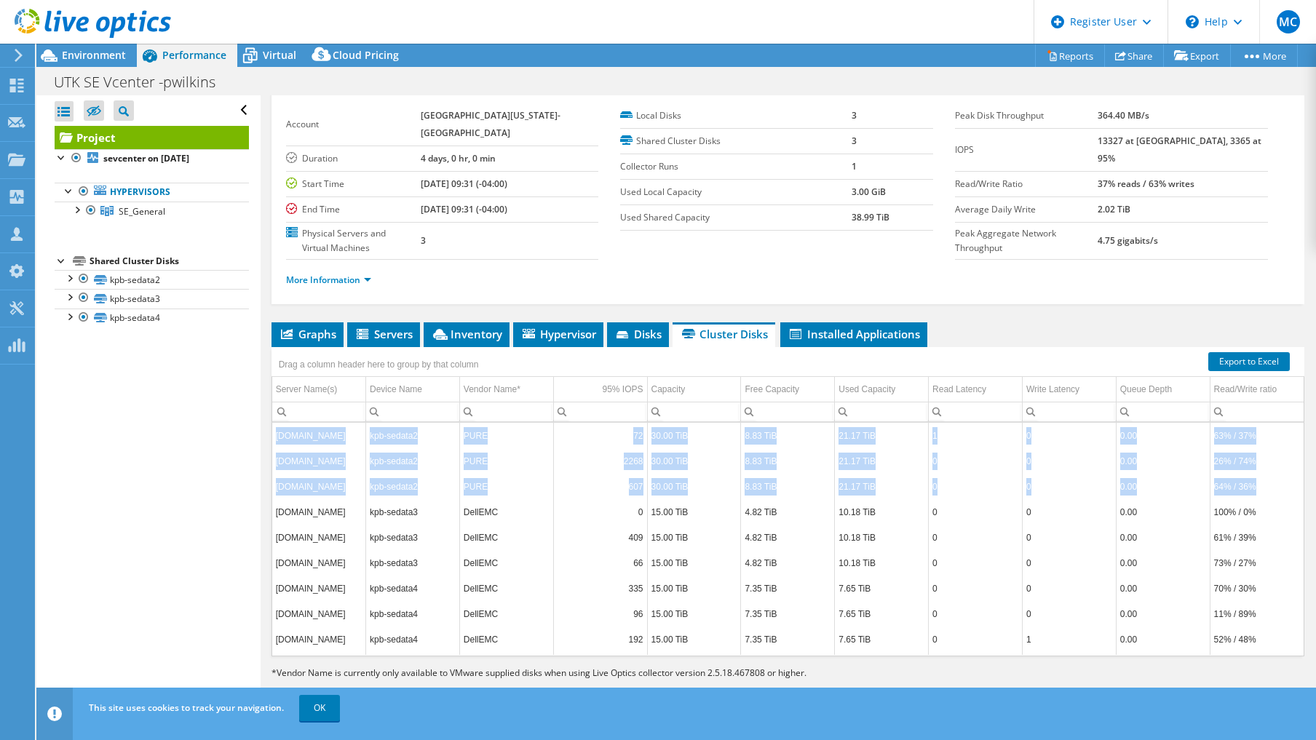
drag, startPoint x: 1252, startPoint y: 491, endPoint x: 269, endPoint y: 440, distance: 983.5
click at [269, 440] on div "Project Details Prepared for: Paul Wilkinson, pwilkins@utk.edu Account UNIVERSI…" at bounding box center [788, 373] width 1055 height 678
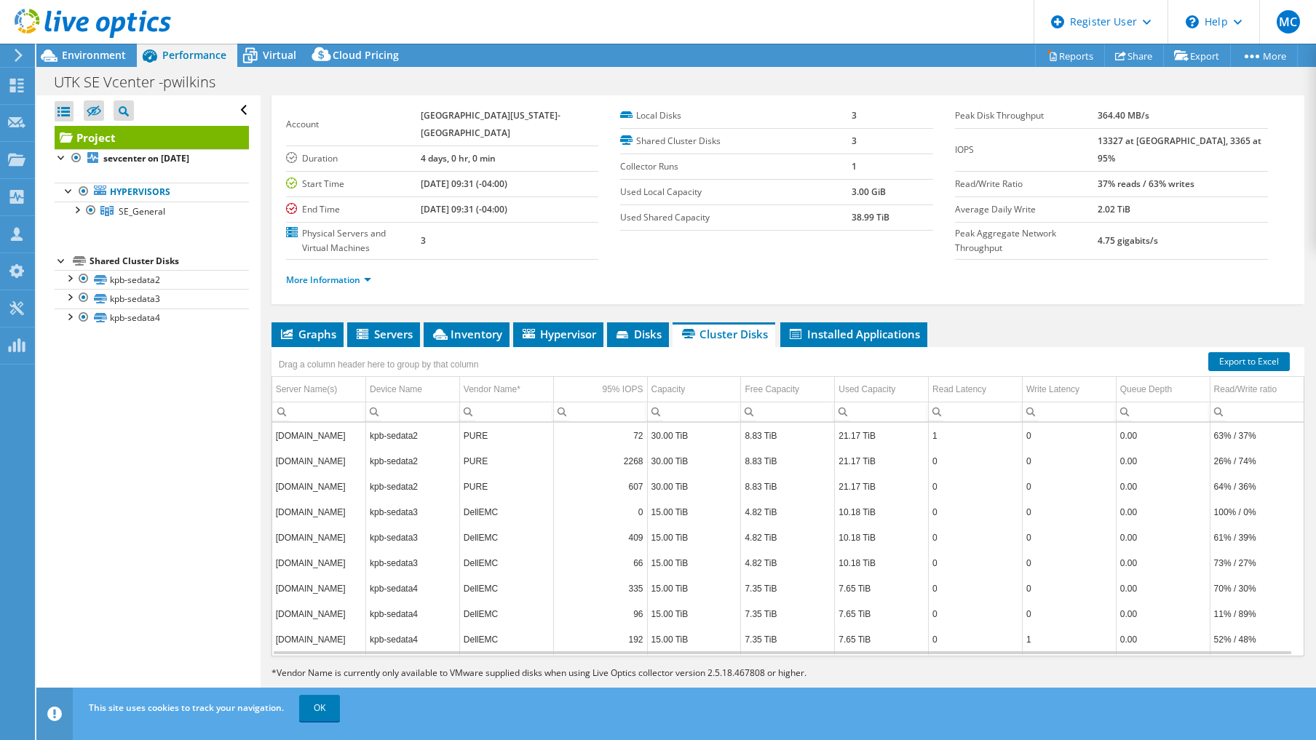
click at [497, 508] on td "DellEMC" at bounding box center [506, 511] width 94 height 25
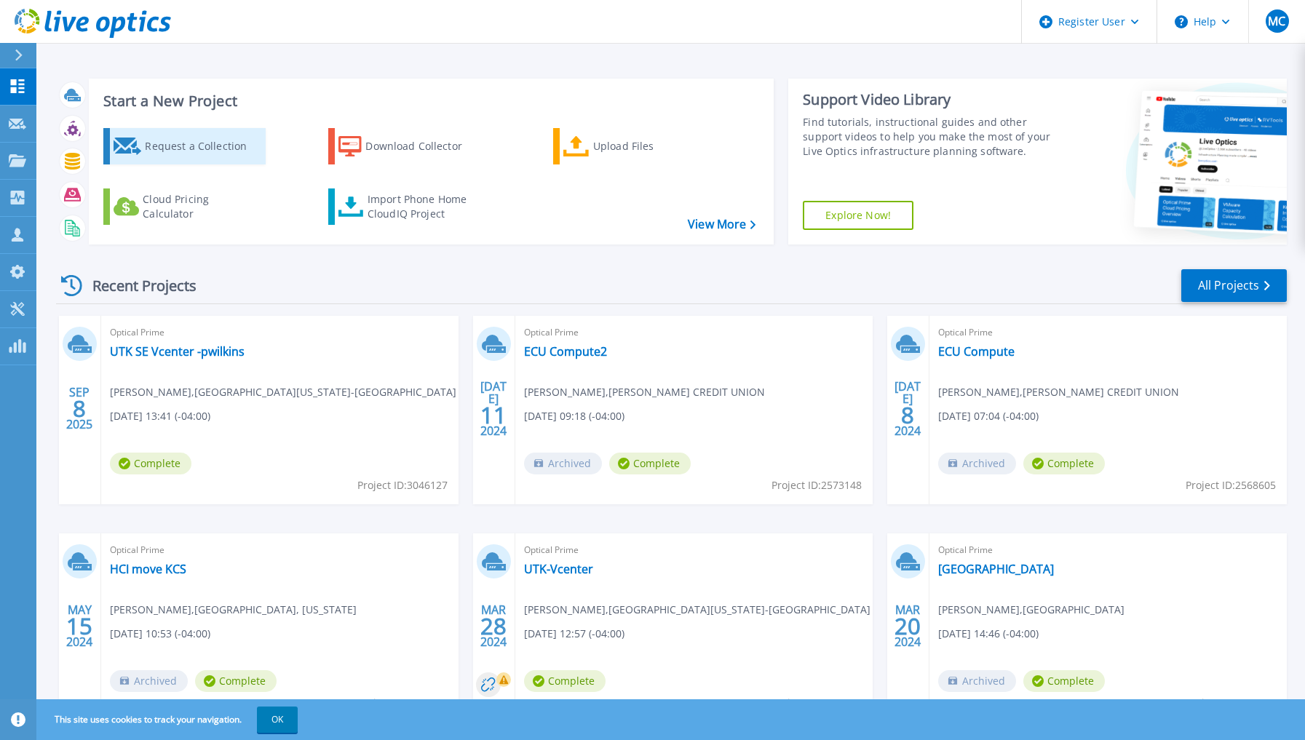
click at [134, 146] on icon at bounding box center [128, 146] width 28 height 17
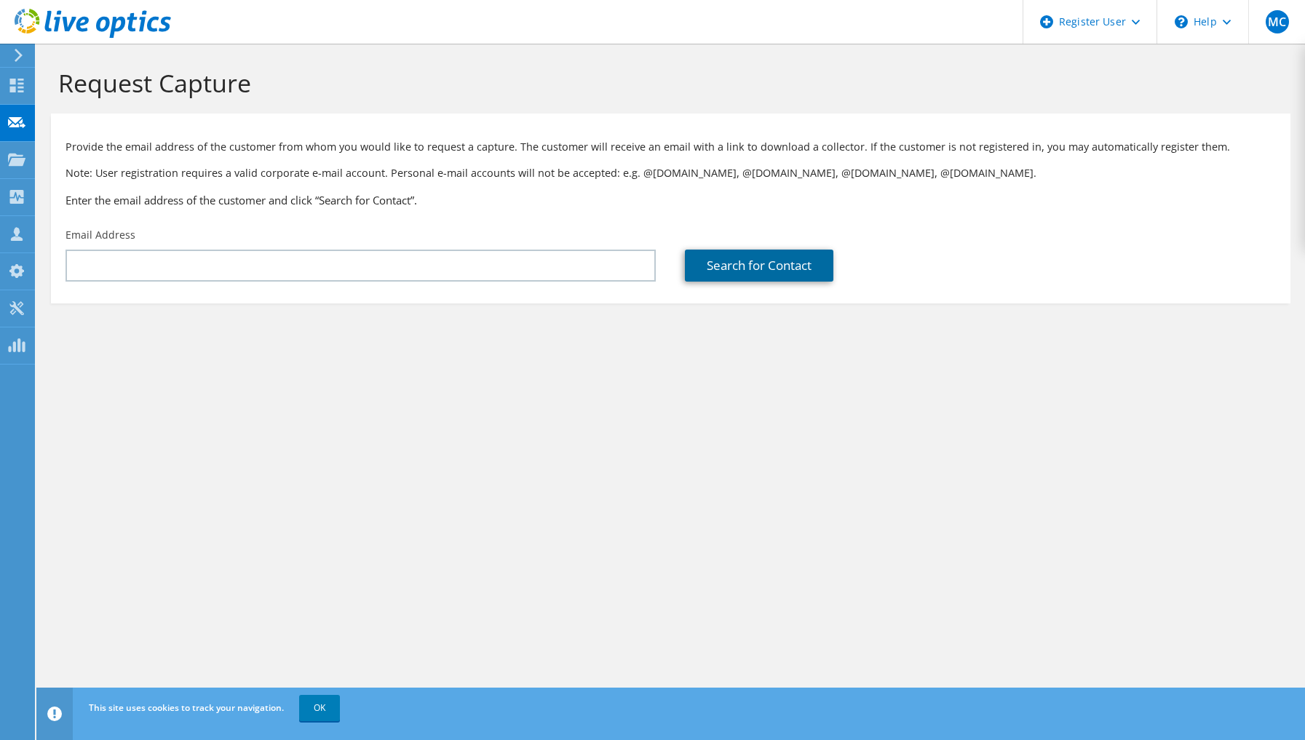
click at [780, 266] on link "Search for Contact" at bounding box center [759, 266] width 149 height 32
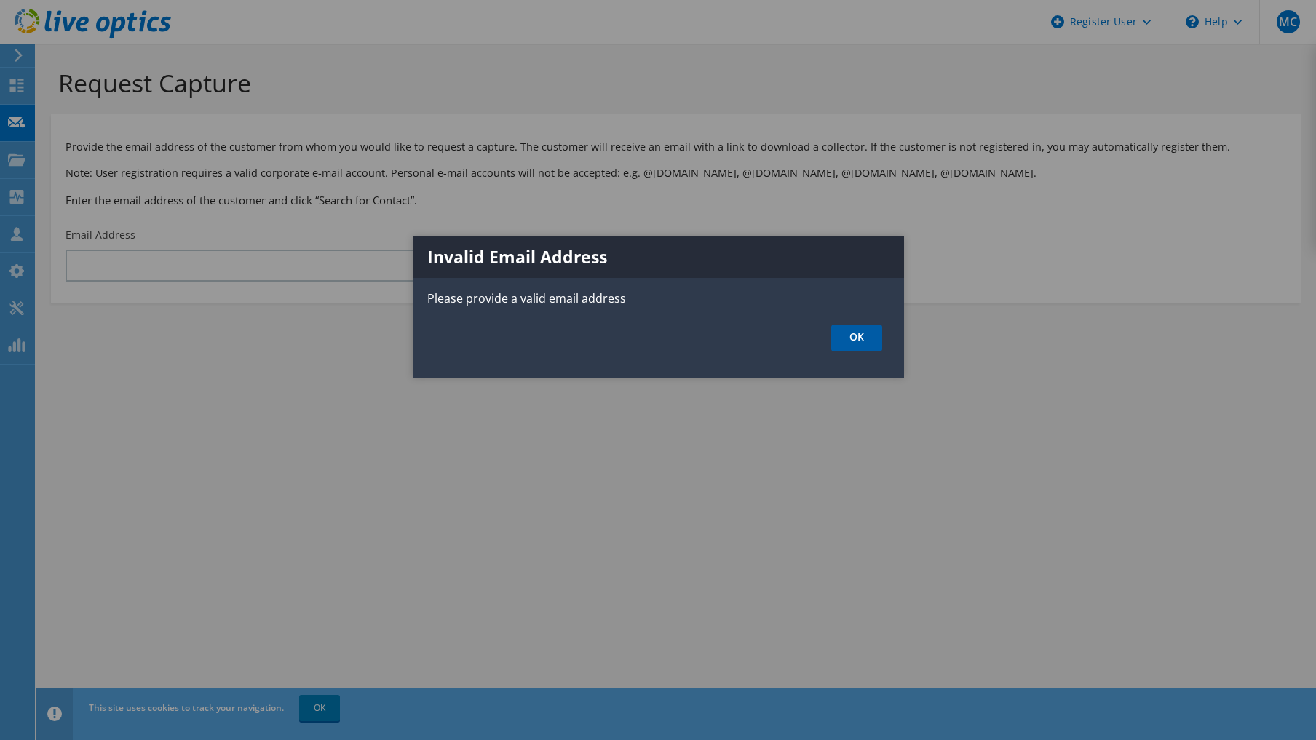
click at [846, 343] on link "OK" at bounding box center [856, 338] width 51 height 27
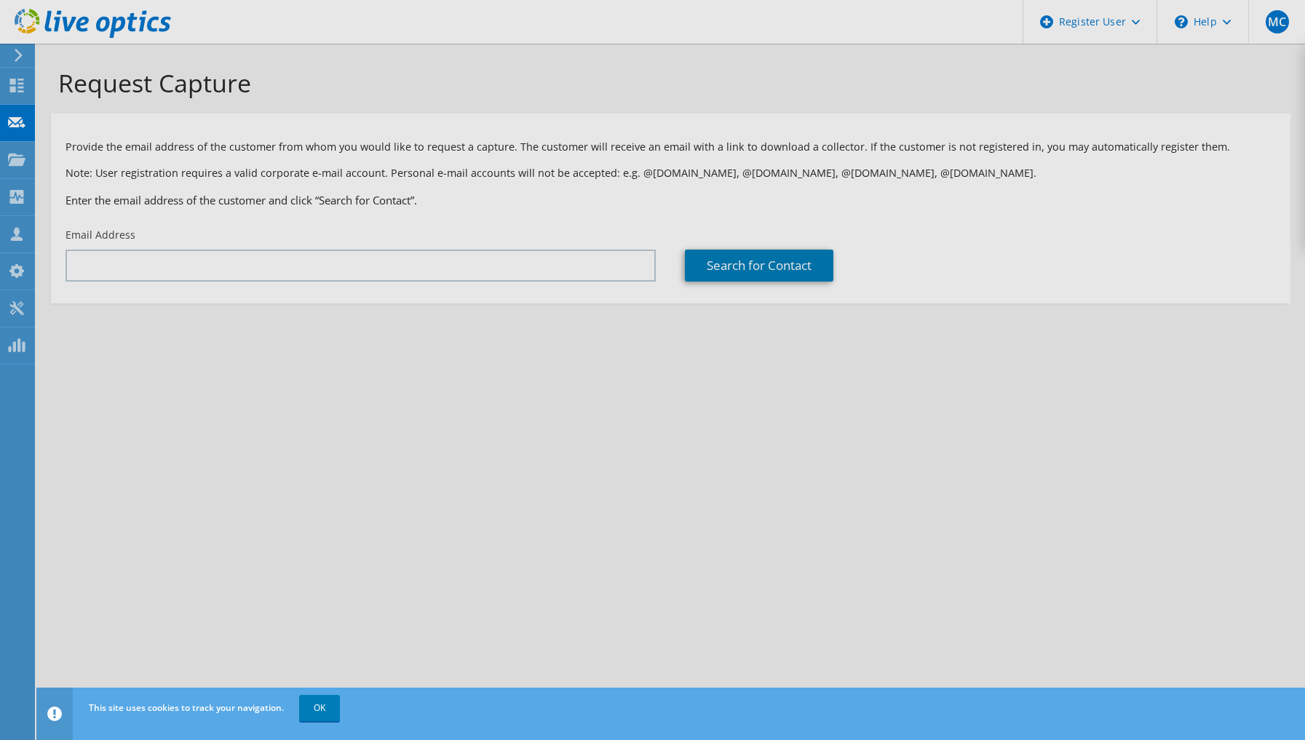
click at [336, 250] on div at bounding box center [652, 370] width 1305 height 740
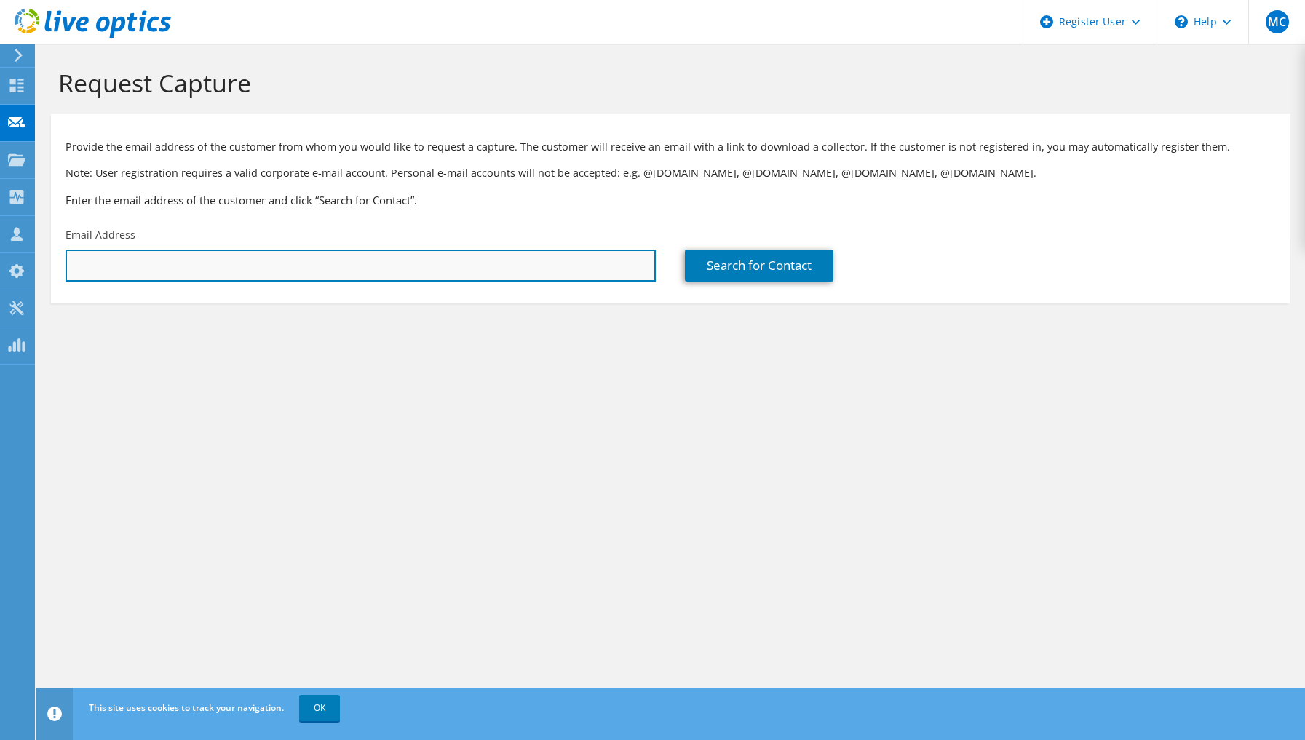
click at [328, 258] on input "text" at bounding box center [361, 266] width 590 height 32
type input "[EMAIL_ADDRESS][DOMAIN_NAME]"
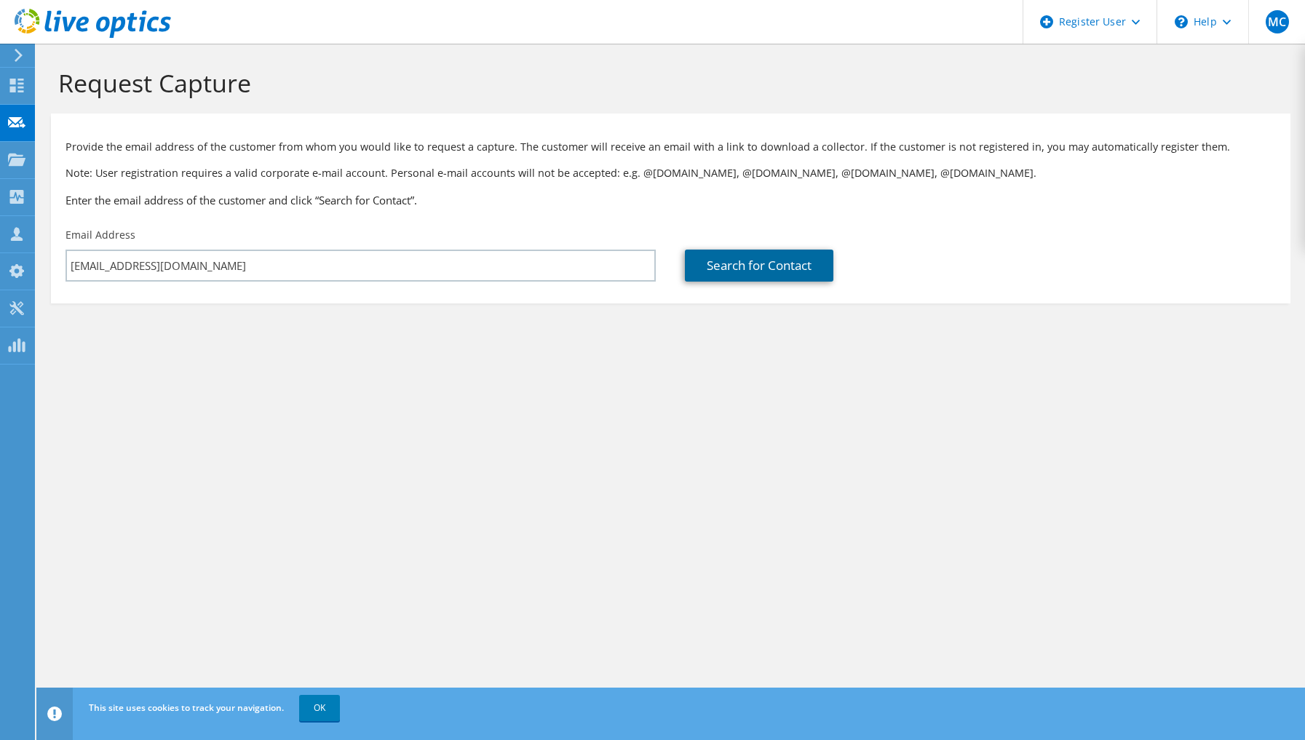
click at [759, 264] on link "Search for Contact" at bounding box center [759, 266] width 149 height 32
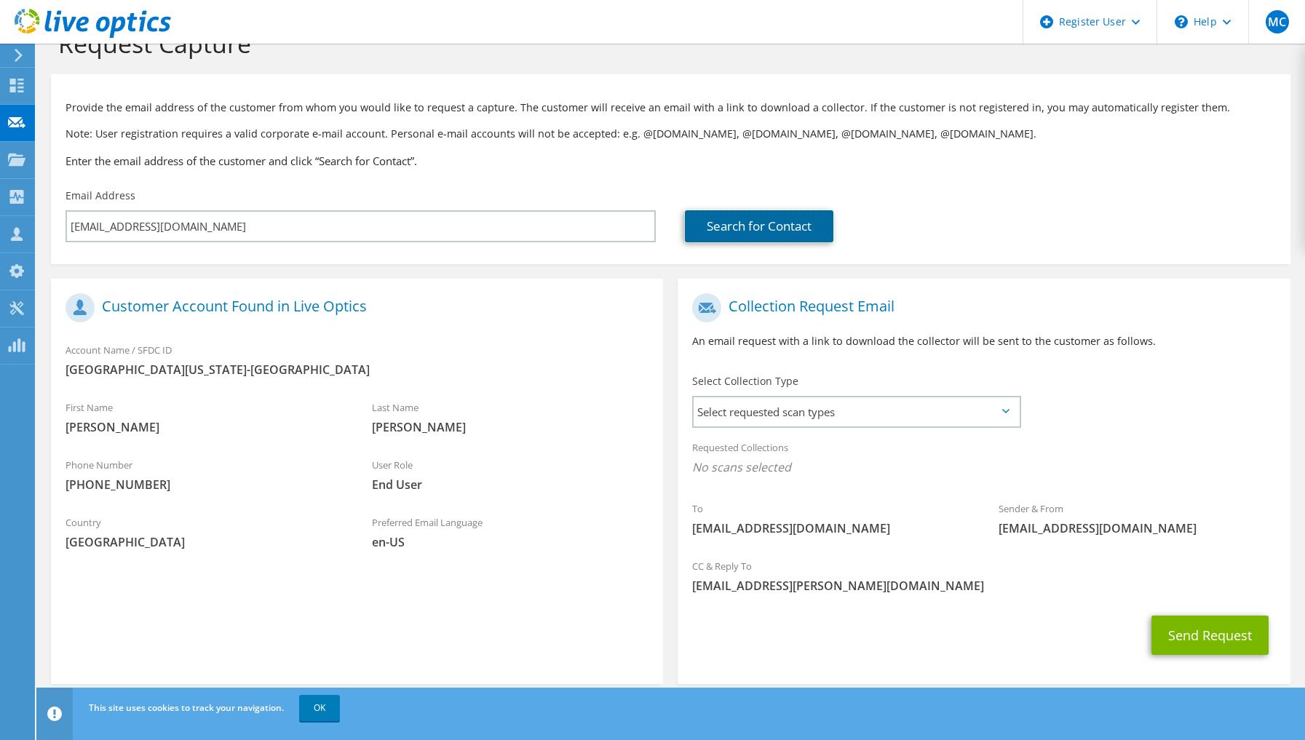
scroll to position [56, 0]
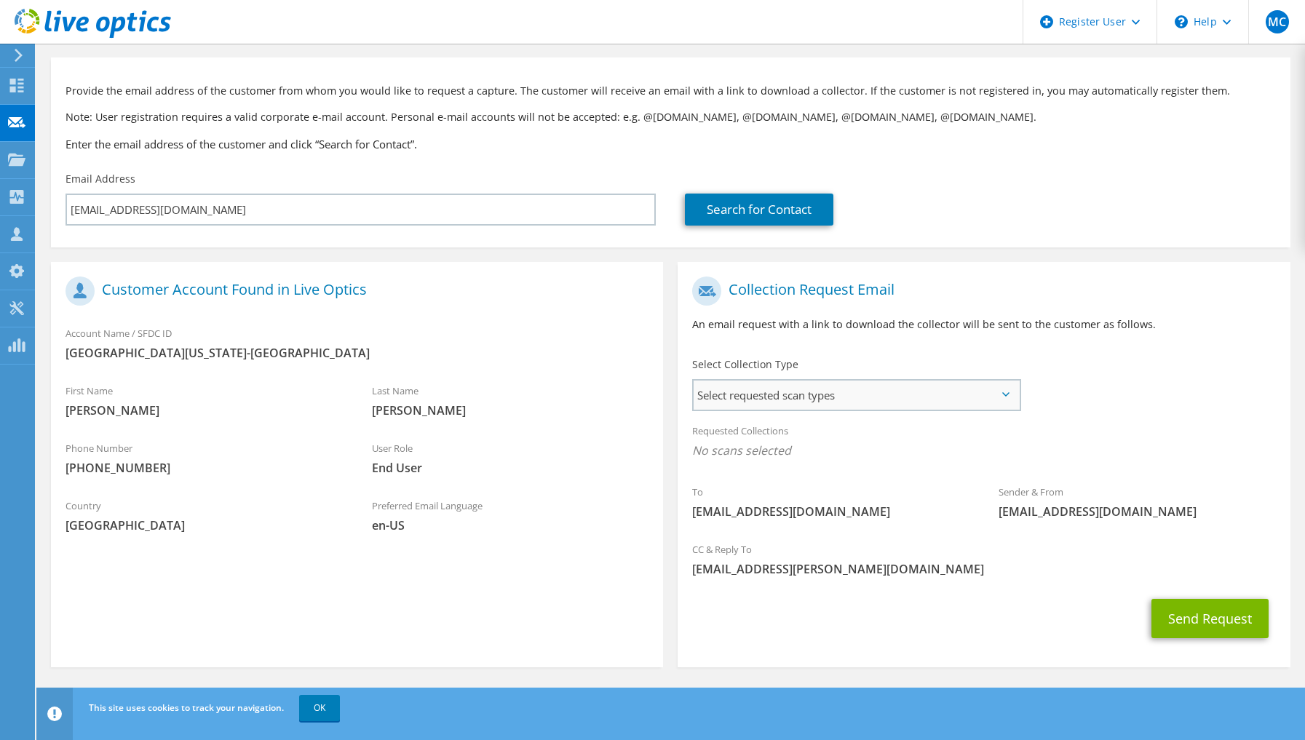
click at [813, 395] on span "Select requested scan types" at bounding box center [856, 395] width 325 height 29
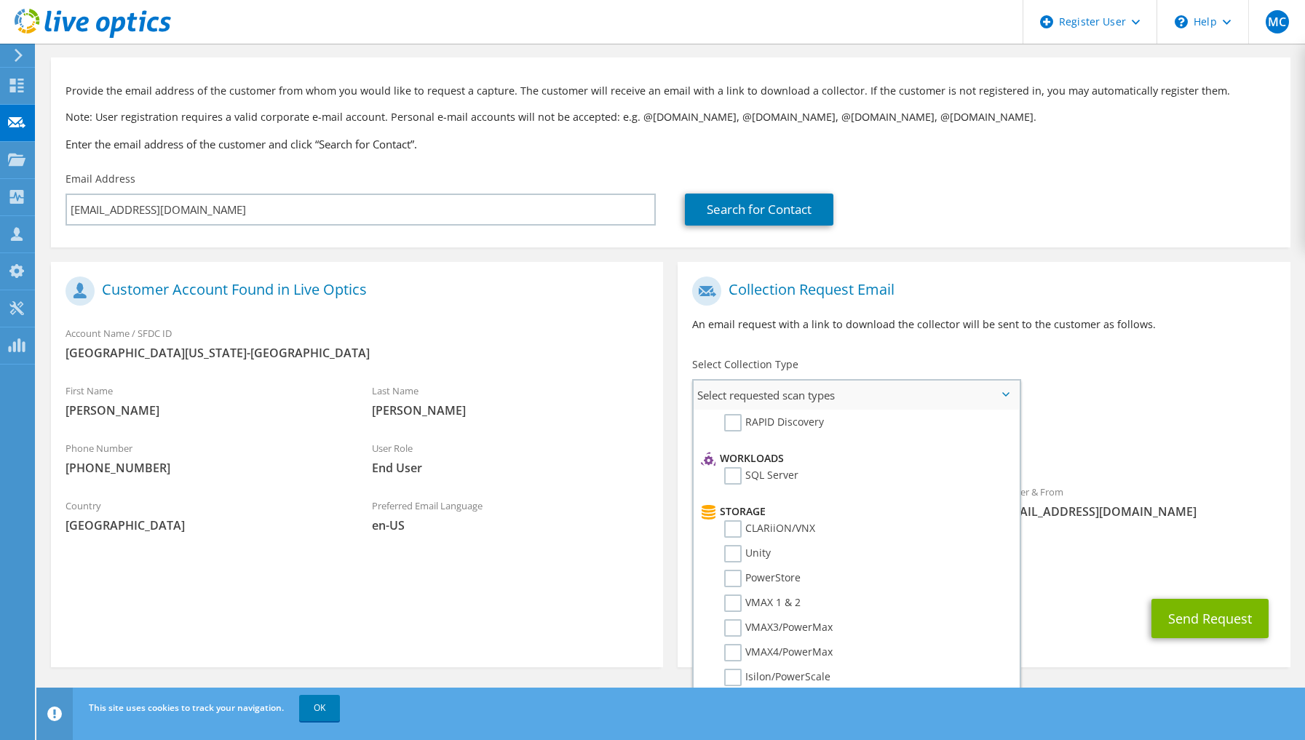
scroll to position [218, 0]
click at [739, 526] on label "PowerStore" at bounding box center [762, 525] width 76 height 17
click at [0, 0] on input "PowerStore" at bounding box center [0, 0] width 0 height 0
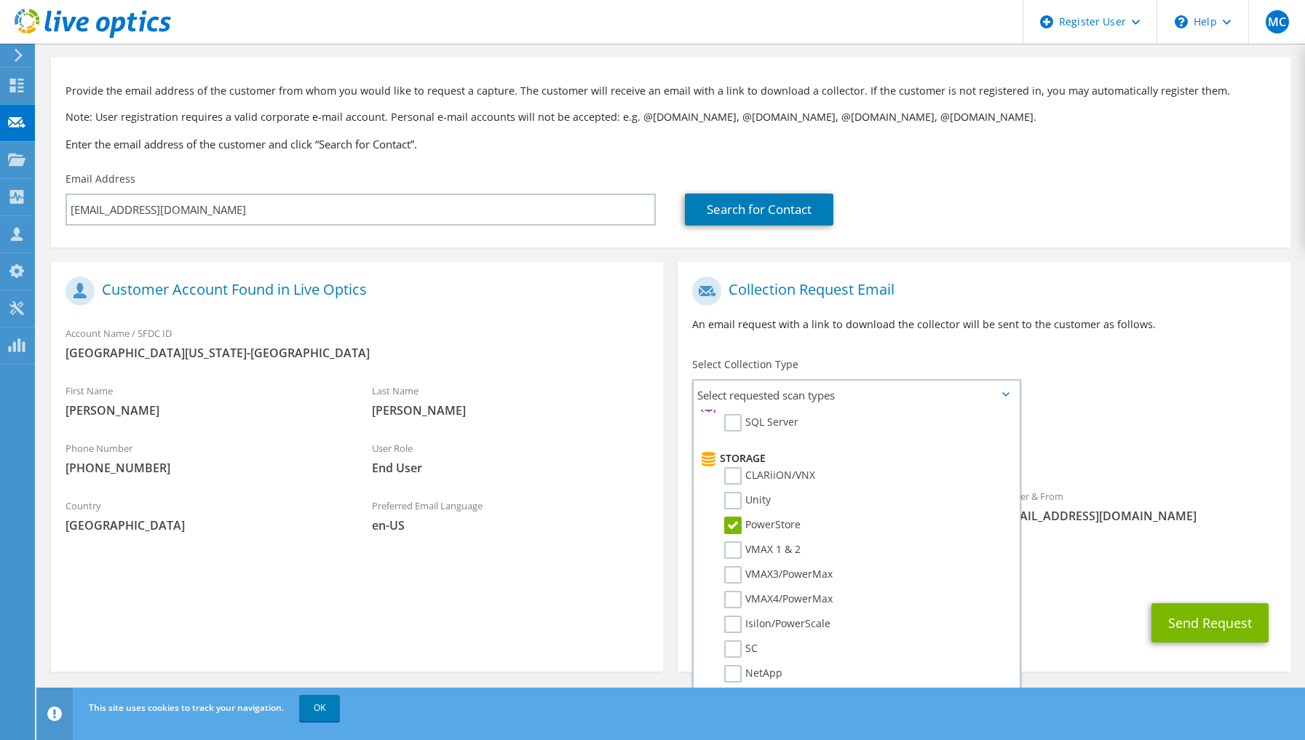
click at [1083, 387] on div "To [EMAIL_ADDRESS][DOMAIN_NAME] Sender & From [EMAIL_ADDRESS][DOMAIN_NAME]" at bounding box center [984, 403] width 612 height 269
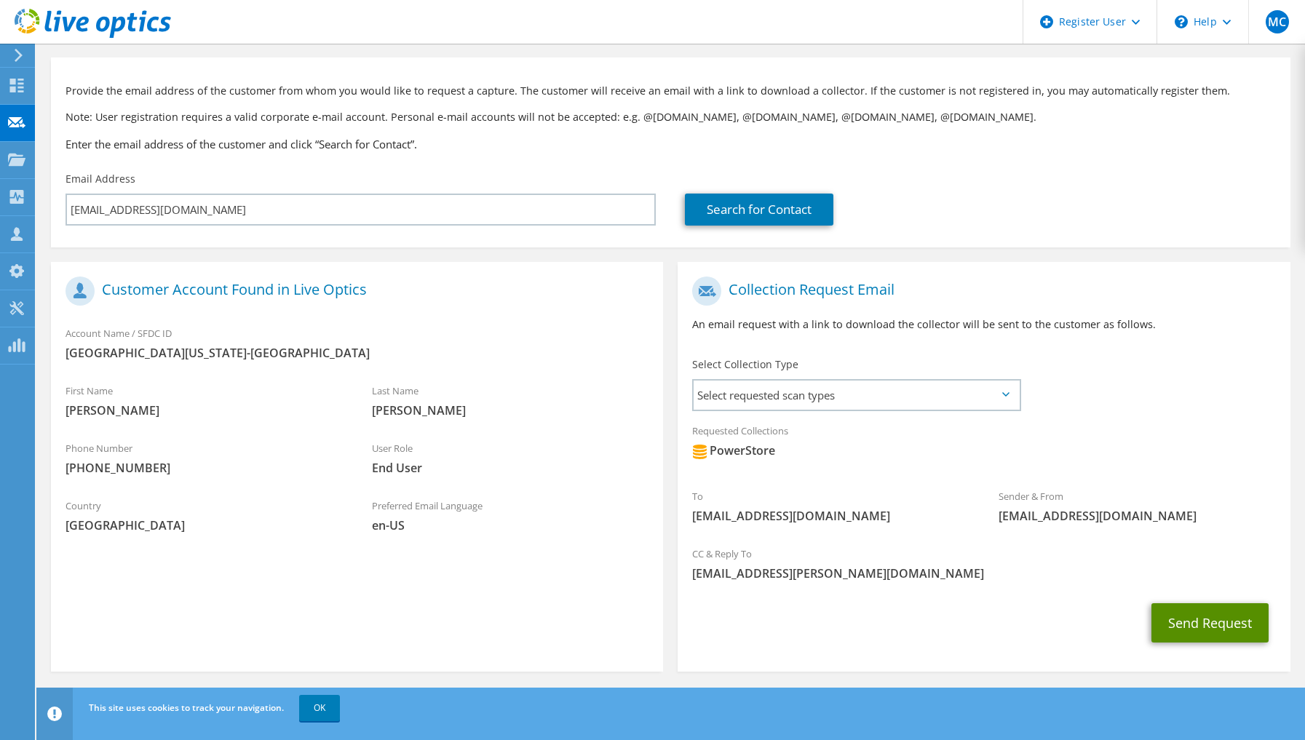
click at [1209, 626] on button "Send Request" at bounding box center [1210, 623] width 117 height 39
